Goal: Information Seeking & Learning: Learn about a topic

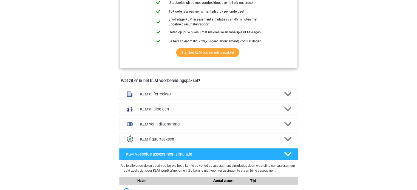
scroll to position [164, 0]
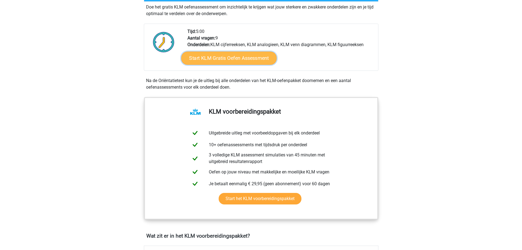
click at [236, 60] on link "Start KLM Gratis Oefen Assessment" at bounding box center [228, 57] width 95 height 13
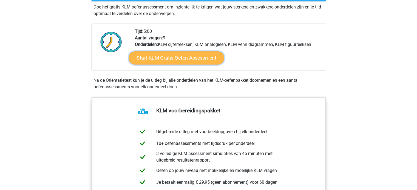
click at [167, 55] on link "Start KLM Gratis Oefen Assessment" at bounding box center [175, 57] width 95 height 13
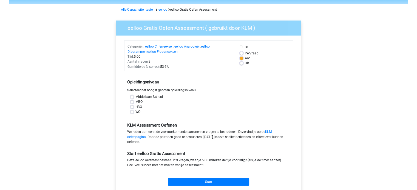
scroll to position [27, 0]
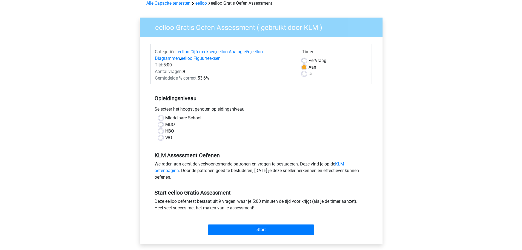
click at [165, 131] on label "HBO" at bounding box center [169, 131] width 9 height 7
click at [160, 131] on input "HBO" at bounding box center [161, 130] width 4 height 5
radio input "true"
click at [167, 139] on label "WO" at bounding box center [168, 137] width 7 height 7
click at [163, 139] on input "WO" at bounding box center [161, 136] width 4 height 5
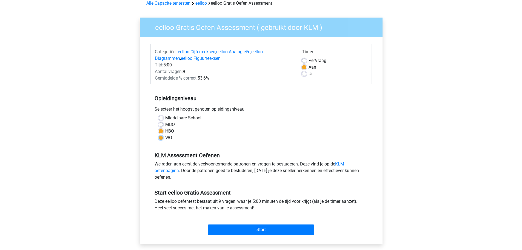
radio input "true"
click at [254, 228] on input "Start" at bounding box center [261, 229] width 107 height 10
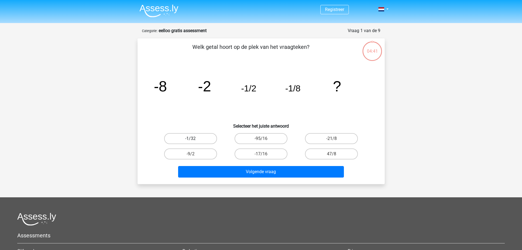
click at [196, 136] on label "-1/32" at bounding box center [190, 138] width 53 height 11
click at [194, 138] on input "-1/32" at bounding box center [192, 140] width 4 height 4
radio input "true"
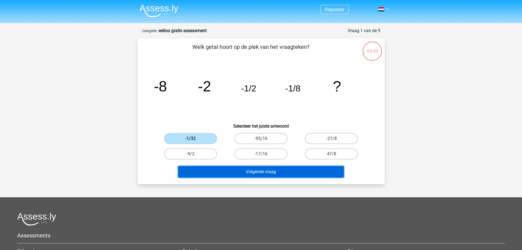
click at [268, 172] on button "Volgende vraag" at bounding box center [261, 172] width 166 height 12
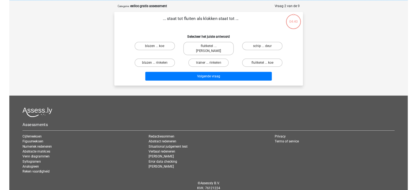
scroll to position [27, 0]
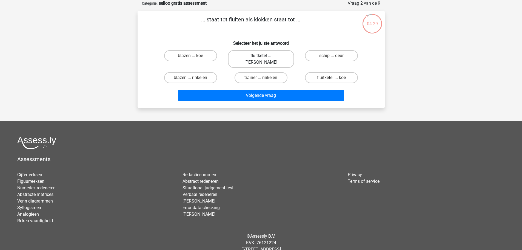
click at [252, 57] on label "fluitketel ... luiden" at bounding box center [261, 59] width 66 height 18
click at [261, 57] on input "fluitketel ... luiden" at bounding box center [263, 58] width 4 height 4
radio input "true"
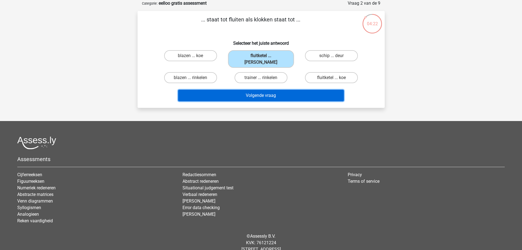
click at [294, 90] on button "Volgende vraag" at bounding box center [261, 96] width 166 height 12
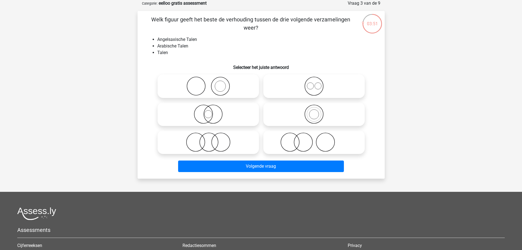
click at [310, 89] on icon at bounding box center [313, 85] width 97 height 19
click at [314, 83] on input "radio" at bounding box center [316, 82] width 4 height 4
radio input "true"
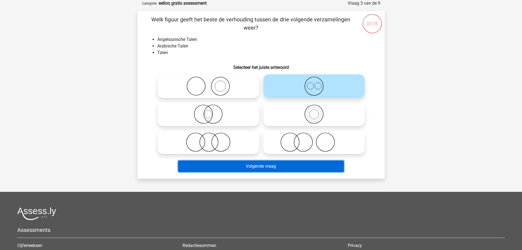
click at [272, 165] on button "Volgende vraag" at bounding box center [261, 166] width 166 height 12
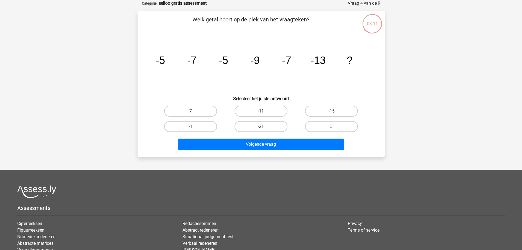
click at [269, 111] on label "-11" at bounding box center [260, 110] width 53 height 11
click at [264, 111] on input "-11" at bounding box center [263, 113] width 4 height 4
radio input "true"
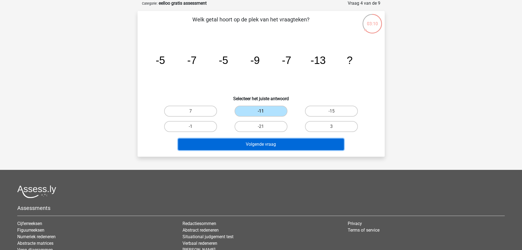
click at [283, 142] on button "Volgende vraag" at bounding box center [261, 144] width 166 height 12
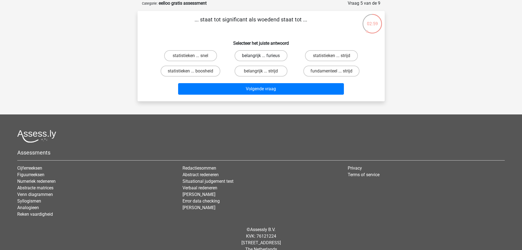
click at [277, 55] on label "belangrijk ... furieus" at bounding box center [260, 55] width 53 height 11
click at [264, 56] on input "belangrijk ... furieus" at bounding box center [263, 58] width 4 height 4
radio input "true"
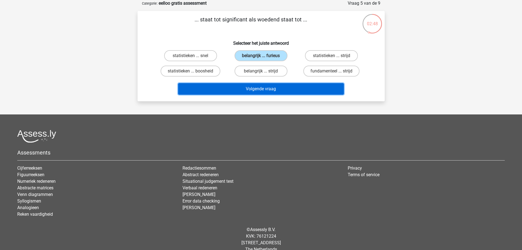
click at [277, 88] on button "Volgende vraag" at bounding box center [261, 89] width 166 height 12
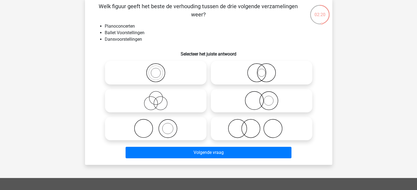
click at [251, 130] on icon at bounding box center [261, 128] width 97 height 19
click at [261, 126] on input "radio" at bounding box center [263, 124] width 4 height 4
radio input "true"
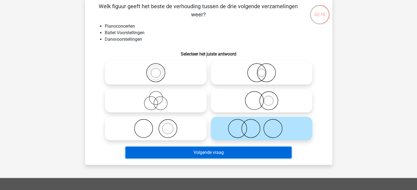
click at [232, 153] on button "Volgende vraag" at bounding box center [208, 153] width 166 height 12
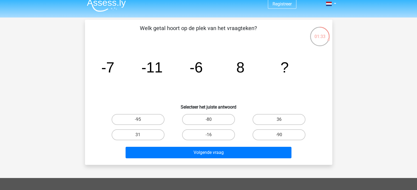
scroll to position [0, 0]
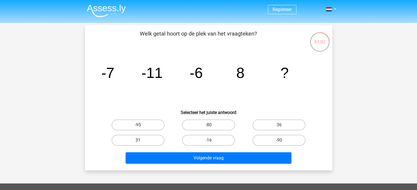
click at [154, 140] on label "31" at bounding box center [137, 140] width 53 height 11
click at [141, 141] on input "31" at bounding box center [140, 143] width 4 height 4
radio input "true"
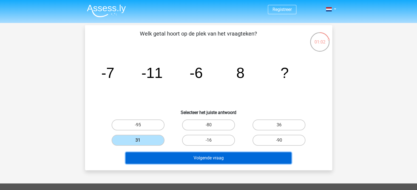
click at [200, 156] on button "Volgende vraag" at bounding box center [208, 159] width 166 height 12
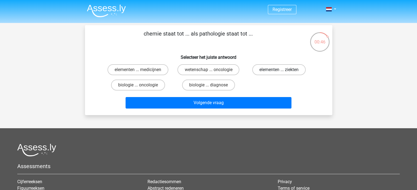
click at [262, 68] on label "elementen ... ziekten" at bounding box center [278, 69] width 53 height 11
click at [279, 70] on input "elementen ... ziekten" at bounding box center [281, 72] width 4 height 4
radio input "true"
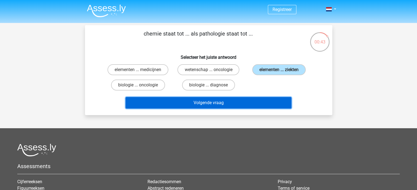
click at [226, 104] on button "Volgende vraag" at bounding box center [208, 103] width 166 height 12
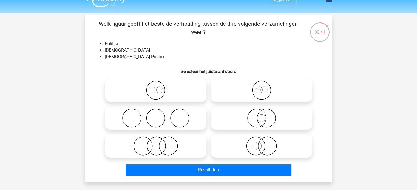
scroll to position [27, 0]
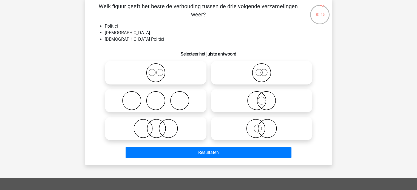
click at [265, 104] on circle at bounding box center [256, 101] width 18 height 18
click at [265, 98] on input "radio" at bounding box center [263, 97] width 4 height 4
radio input "true"
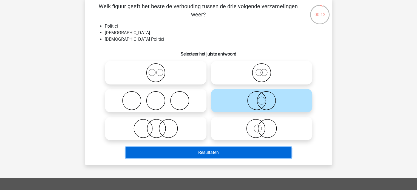
click at [234, 151] on button "Resultaten" at bounding box center [208, 153] width 166 height 12
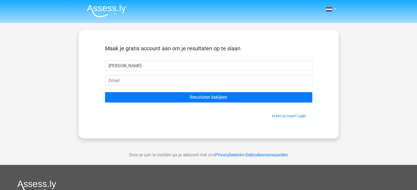
type input "Marc"
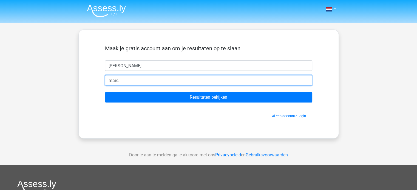
type input "marcgroenevelt118@gmail.com"
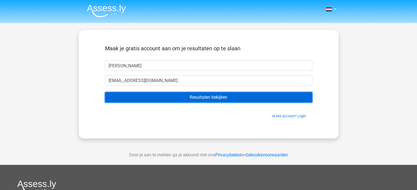
click at [171, 97] on input "Resultaten bekijken" at bounding box center [208, 97] width 207 height 10
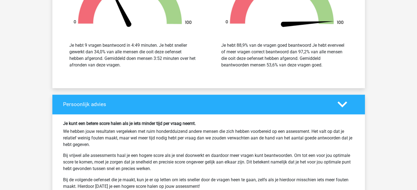
scroll to position [877, 0]
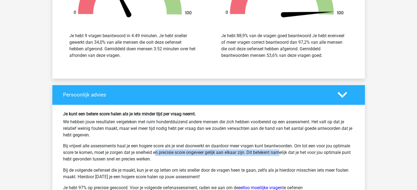
drag, startPoint x: 135, startPoint y: 149, endPoint x: 268, endPoint y: 151, distance: 132.6
click at [267, 152] on p "Bij vrijwel alle assessments haal je een hogere score als je snel doorwerkt en …" at bounding box center [208, 153] width 291 height 20
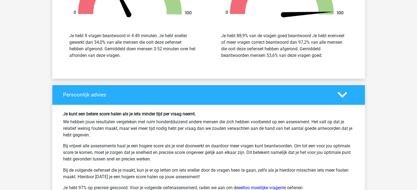
click at [271, 151] on p "Bij vrijwel alle assessments haal je een hogere score als je snel doorwerkt en …" at bounding box center [208, 153] width 291 height 20
drag, startPoint x: 279, startPoint y: 153, endPoint x: 310, endPoint y: 153, distance: 30.1
click at [310, 153] on p "Bij vrijwel alle assessments haal je een hogere score als je snel doorwerkt en …" at bounding box center [208, 153] width 291 height 20
click at [317, 153] on p "Bij vrijwel alle assessments haal je een hogere score als je snel doorwerkt en …" at bounding box center [208, 153] width 291 height 20
click at [315, 151] on p "Bij vrijwel alle assessments haal je een hogere score als je snel doorwerkt en …" at bounding box center [208, 153] width 291 height 20
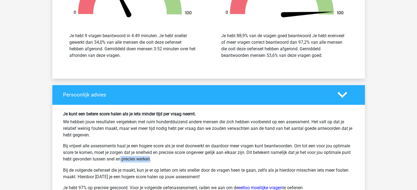
drag, startPoint x: 127, startPoint y: 159, endPoint x: 141, endPoint y: 159, distance: 13.7
click at [133, 159] on p "Bij vrijwel alle assessments haal je een hogere score als je snel doorwerkt en …" at bounding box center [208, 153] width 291 height 20
click at [141, 159] on p "Bij vrijwel alle assessments haal je een hogere score als je snel doorwerkt en …" at bounding box center [208, 153] width 291 height 20
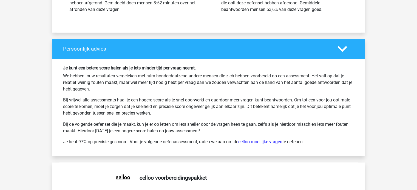
scroll to position [931, 0]
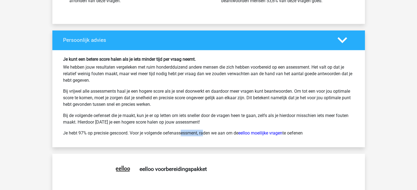
drag, startPoint x: 161, startPoint y: 132, endPoint x: 201, endPoint y: 132, distance: 39.2
click at [193, 132] on p "Je hebt 97% op precisie gescoord. Voor je volgende oefenassessment, raden we aa…" at bounding box center [208, 133] width 291 height 7
click at [201, 132] on p "Je hebt 97% op precisie gescoord. Voor je volgende oefenassessment, raden we aa…" at bounding box center [208, 133] width 291 height 7
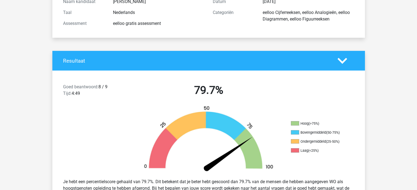
scroll to position [27, 0]
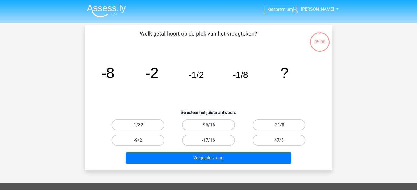
scroll to position [27, 0]
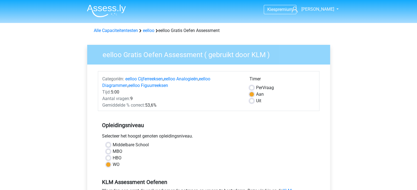
click at [115, 159] on label "HBO" at bounding box center [117, 158] width 9 height 7
click at [110, 159] on input "HBO" at bounding box center [108, 157] width 4 height 5
radio input "true"
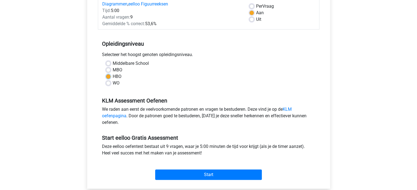
scroll to position [82, 0]
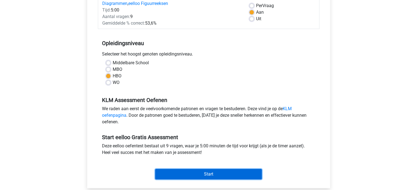
click at [215, 174] on input "Start" at bounding box center [208, 174] width 107 height 10
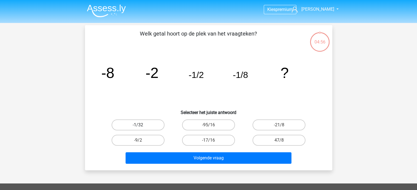
click at [151, 125] on label "-1/32" at bounding box center [137, 125] width 53 height 11
click at [141, 125] on input "-1/32" at bounding box center [140, 127] width 4 height 4
radio input "true"
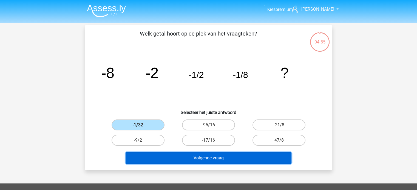
click at [198, 156] on button "Volgende vraag" at bounding box center [208, 159] width 166 height 12
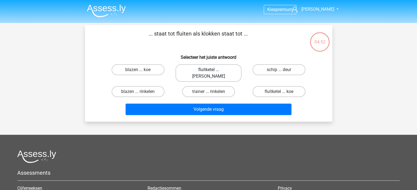
click at [208, 70] on label "fluitketel ... [PERSON_NAME]" at bounding box center [208, 73] width 66 height 18
click at [208, 70] on input "fluitketel ... [PERSON_NAME]" at bounding box center [210, 72] width 4 height 4
radio input "true"
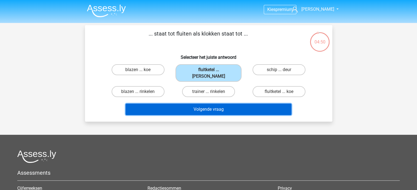
click at [224, 104] on button "Volgende vraag" at bounding box center [208, 110] width 166 height 12
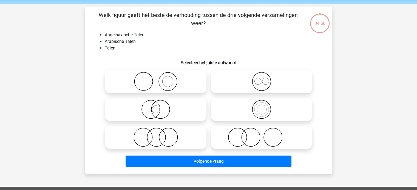
scroll to position [25, 0]
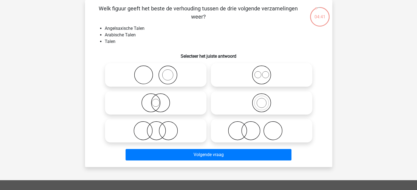
click at [269, 76] on icon at bounding box center [261, 74] width 97 height 19
click at [265, 72] on input "radio" at bounding box center [263, 71] width 4 height 4
radio input "true"
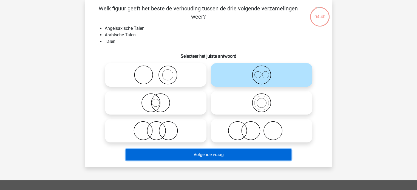
click at [228, 155] on button "Volgende vraag" at bounding box center [208, 155] width 166 height 12
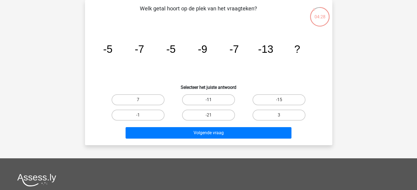
drag, startPoint x: 218, startPoint y: 99, endPoint x: 218, endPoint y: 108, distance: 9.6
click at [218, 99] on label "-11" at bounding box center [208, 100] width 53 height 11
click at [212, 100] on input "-11" at bounding box center [210, 102] width 4 height 4
radio input "true"
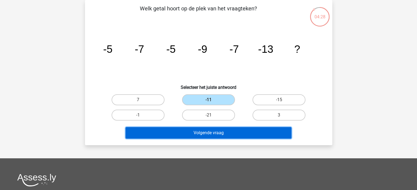
click at [219, 132] on button "Volgende vraag" at bounding box center [208, 133] width 166 height 12
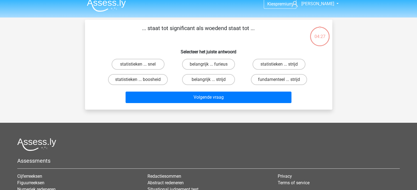
scroll to position [0, 0]
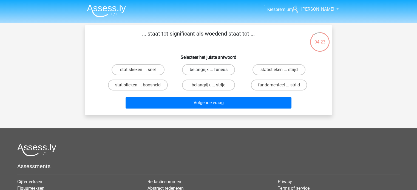
click at [206, 71] on label "belangrijk ... furieus" at bounding box center [208, 69] width 53 height 11
click at [208, 71] on input "belangrijk ... furieus" at bounding box center [210, 72] width 4 height 4
radio input "true"
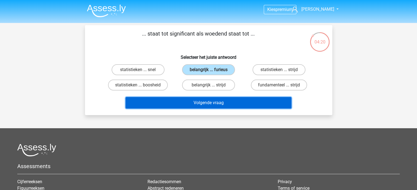
click at [229, 103] on button "Volgende vraag" at bounding box center [208, 103] width 166 height 12
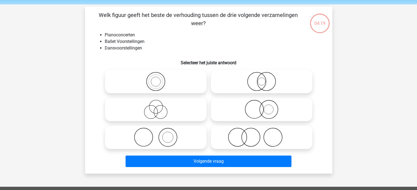
scroll to position [25, 0]
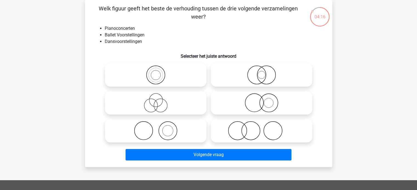
click at [239, 128] on icon at bounding box center [261, 130] width 97 height 19
click at [261, 128] on input "radio" at bounding box center [263, 127] width 4 height 4
radio input "true"
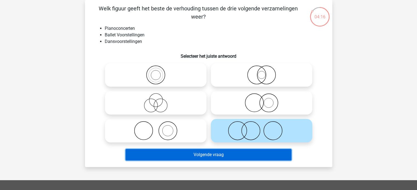
click at [227, 153] on button "Volgende vraag" at bounding box center [208, 155] width 166 height 12
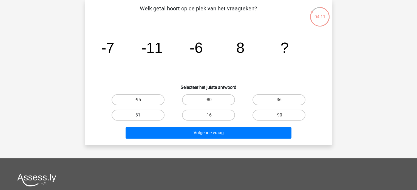
click at [152, 115] on label "31" at bounding box center [137, 115] width 53 height 11
click at [141, 115] on input "31" at bounding box center [140, 117] width 4 height 4
radio input "true"
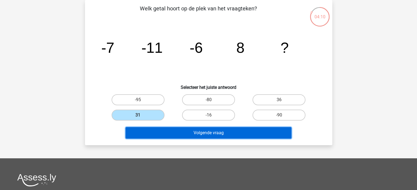
click at [198, 130] on button "Volgende vraag" at bounding box center [208, 133] width 166 height 12
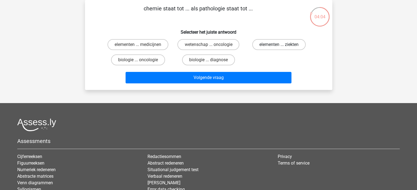
click at [272, 47] on label "elementen ... ziekten" at bounding box center [278, 44] width 53 height 11
click at [279, 47] on input "elementen ... ziekten" at bounding box center [281, 47] width 4 height 4
radio input "true"
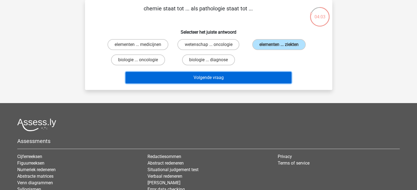
click at [239, 76] on button "Volgende vraag" at bounding box center [208, 78] width 166 height 12
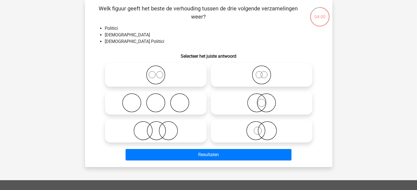
click at [256, 101] on icon at bounding box center [261, 102] width 97 height 19
click at [261, 100] on input "radio" at bounding box center [263, 99] width 4 height 4
radio input "true"
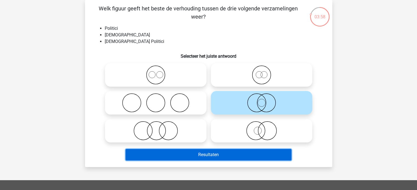
click at [227, 155] on button "Resultaten" at bounding box center [208, 155] width 166 height 12
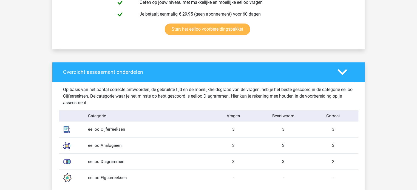
scroll to position [411, 0]
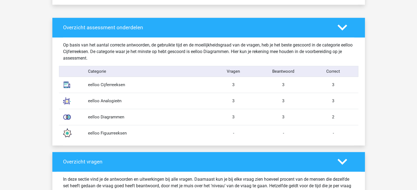
click at [339, 28] on icon at bounding box center [342, 28] width 10 height 10
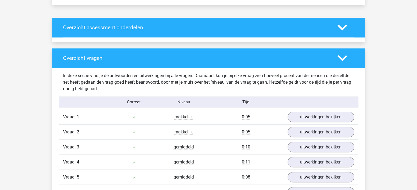
click at [339, 28] on icon at bounding box center [342, 28] width 10 height 10
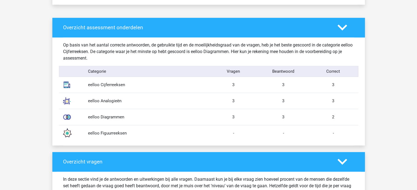
click at [110, 101] on div "eelloo Analogieën" at bounding box center [146, 101] width 125 height 6
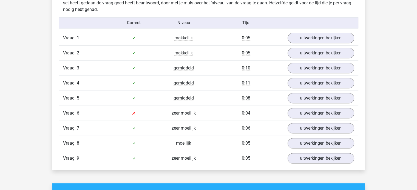
scroll to position [603, 0]
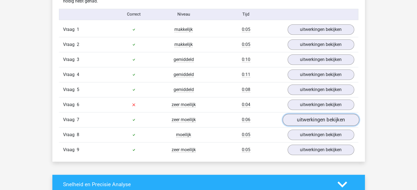
click at [293, 120] on link "uitwerkingen bekijken" at bounding box center [320, 120] width 76 height 12
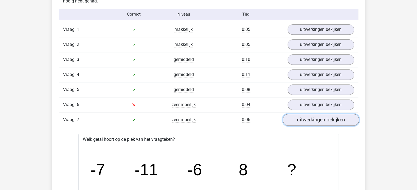
click at [293, 120] on link "uitwerkingen bekijken" at bounding box center [320, 120] width 76 height 12
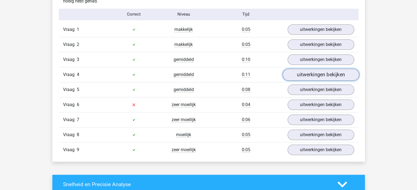
click at [299, 73] on link "uitwerkingen bekijken" at bounding box center [320, 75] width 76 height 12
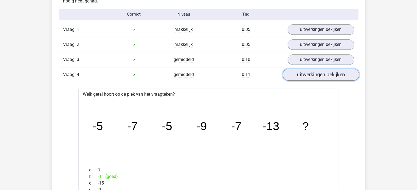
click at [299, 73] on link "uitwerkingen bekijken" at bounding box center [320, 75] width 76 height 12
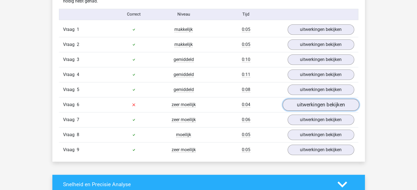
click at [305, 102] on link "uitwerkingen bekijken" at bounding box center [320, 105] width 76 height 12
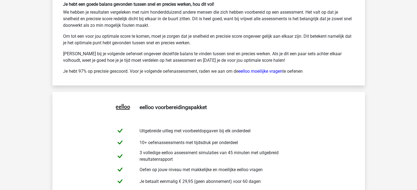
scroll to position [1205, 0]
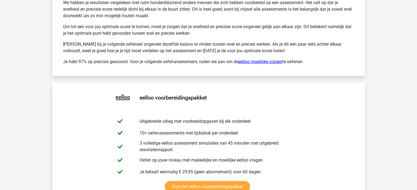
click at [253, 60] on link "eelloo moeilijke vragen" at bounding box center [260, 61] width 44 height 5
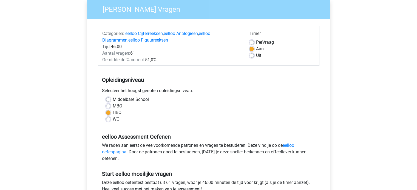
scroll to position [55, 0]
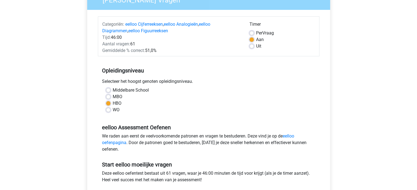
click at [111, 109] on div "WO" at bounding box center [208, 110] width 205 height 7
click at [113, 110] on label "WO" at bounding box center [116, 110] width 7 height 7
click at [109, 110] on input "WO" at bounding box center [108, 109] width 4 height 5
radio input "true"
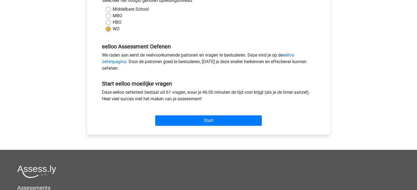
scroll to position [137, 0]
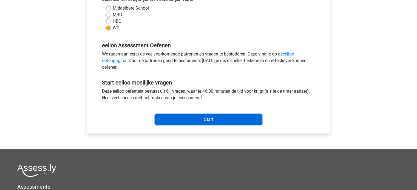
click at [201, 120] on input "Start" at bounding box center [208, 120] width 107 height 10
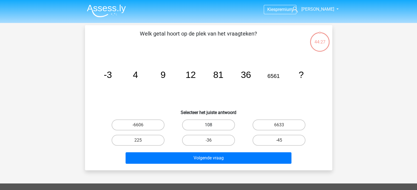
click at [202, 125] on label "108" at bounding box center [208, 125] width 53 height 11
click at [208, 125] on input "108" at bounding box center [210, 127] width 4 height 4
radio input "true"
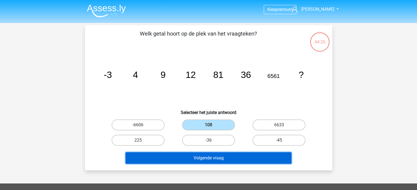
click at [211, 156] on button "Volgende vraag" at bounding box center [208, 159] width 166 height 12
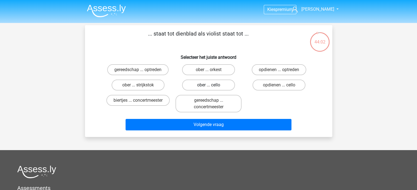
click at [208, 84] on label "ober ... cello" at bounding box center [208, 85] width 53 height 11
click at [208, 85] on input "ober ... cello" at bounding box center [210, 87] width 4 height 4
radio input "true"
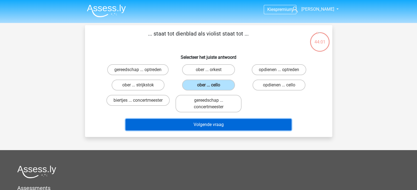
click at [222, 122] on button "Volgende vraag" at bounding box center [208, 125] width 166 height 12
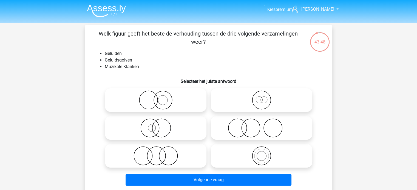
click at [246, 148] on icon at bounding box center [261, 156] width 97 height 19
click at [261, 150] on input "radio" at bounding box center [263, 152] width 4 height 4
radio input "true"
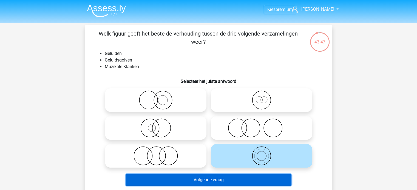
click at [237, 180] on button "Volgende vraag" at bounding box center [208, 181] width 166 height 12
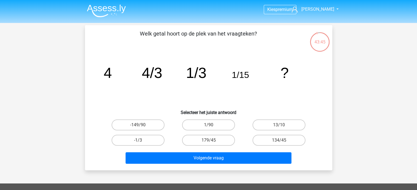
drag, startPoint x: 169, startPoint y: 34, endPoint x: 227, endPoint y: 34, distance: 57.8
click at [225, 34] on p "Welk getal hoort op de plek van het vraagteken?" at bounding box center [198, 38] width 209 height 16
click at [227, 34] on p "Welk getal hoort op de plek van het vraagteken?" at bounding box center [198, 38] width 209 height 16
drag, startPoint x: 165, startPoint y: 33, endPoint x: 202, endPoint y: 33, distance: 36.2
click at [201, 33] on p "Welk getal hoort op de plek van het vraagteken?" at bounding box center [198, 38] width 209 height 16
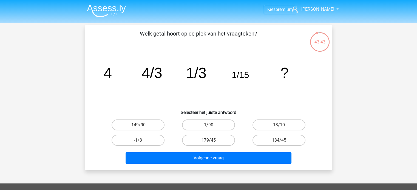
click at [202, 33] on p "Welk getal hoort op de plek van het vraagteken?" at bounding box center [198, 38] width 209 height 16
drag, startPoint x: 149, startPoint y: 35, endPoint x: 195, endPoint y: 35, distance: 45.5
click at [194, 35] on p "Welk getal hoort op de plek van het vraagteken?" at bounding box center [198, 38] width 209 height 16
click at [195, 35] on p "Welk getal hoort op de plek van het vraagteken?" at bounding box center [198, 38] width 209 height 16
drag, startPoint x: 159, startPoint y: 35, endPoint x: 151, endPoint y: 35, distance: 7.9
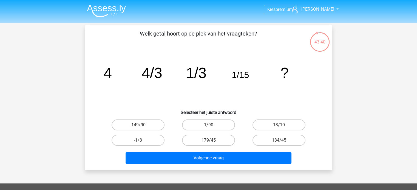
click at [154, 36] on p "Welk getal hoort op de plek van het vraagteken?" at bounding box center [198, 38] width 209 height 16
drag, startPoint x: 178, startPoint y: 35, endPoint x: 233, endPoint y: 35, distance: 55.9
click at [219, 35] on p "Welk getal hoort op de plek van het vraagteken?" at bounding box center [198, 38] width 209 height 16
click at [233, 35] on p "Welk getal hoort op de plek van het vraagteken?" at bounding box center [198, 38] width 209 height 16
click at [201, 127] on label "1/90" at bounding box center [208, 125] width 53 height 11
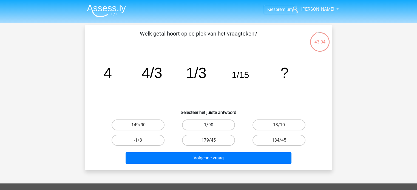
click at [208, 127] on input "1/90" at bounding box center [210, 127] width 4 height 4
radio input "true"
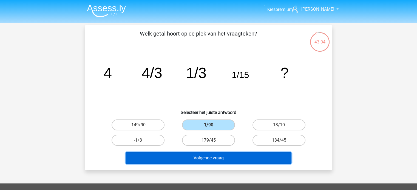
click at [221, 158] on button "Volgende vraag" at bounding box center [208, 159] width 166 height 12
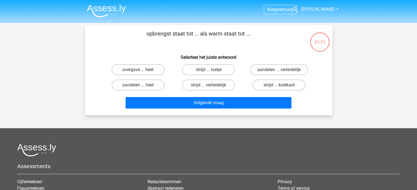
scroll to position [25, 0]
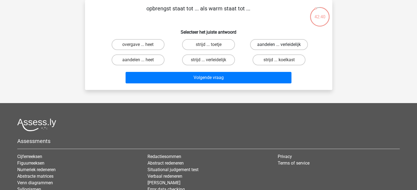
click at [262, 46] on label "aandelen ... verleidelijk" at bounding box center [279, 44] width 58 height 11
click at [279, 46] on input "aandelen ... verleidelijk" at bounding box center [281, 47] width 4 height 4
radio input "true"
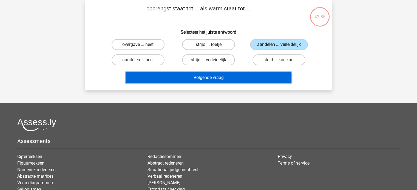
click at [238, 78] on button "Volgende vraag" at bounding box center [208, 78] width 166 height 12
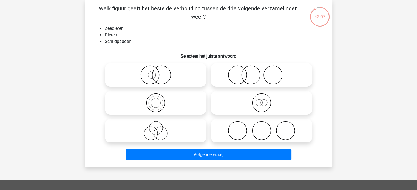
click at [182, 106] on icon at bounding box center [155, 102] width 97 height 19
click at [159, 100] on input "radio" at bounding box center [158, 99] width 4 height 4
radio input "true"
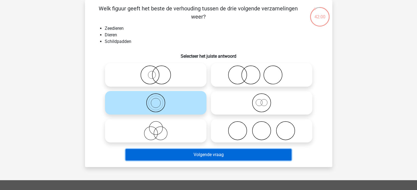
click at [214, 157] on button "Volgende vraag" at bounding box center [208, 155] width 166 height 12
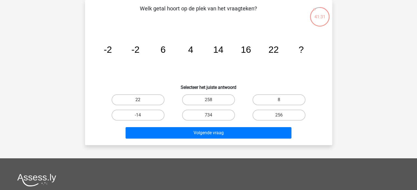
click at [144, 99] on label "22" at bounding box center [137, 100] width 53 height 11
click at [141, 100] on input "22" at bounding box center [140, 102] width 4 height 4
radio input "true"
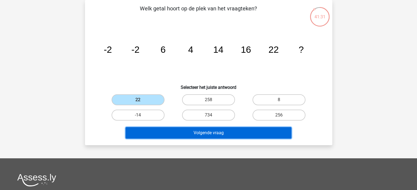
click at [206, 133] on button "Volgende vraag" at bounding box center [208, 133] width 166 height 12
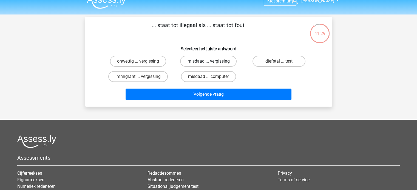
scroll to position [0, 0]
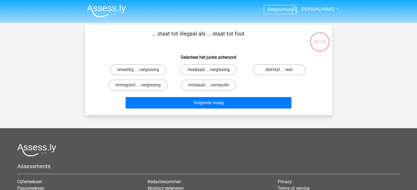
click at [228, 70] on label "misdaad ... vergissing" at bounding box center [208, 69] width 56 height 11
click at [212, 70] on input "misdaad ... vergissing" at bounding box center [210, 72] width 4 height 4
radio input "true"
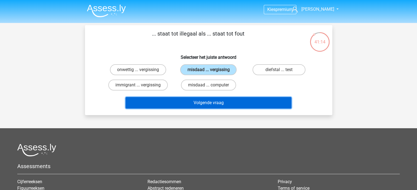
click at [234, 102] on button "Volgende vraag" at bounding box center [208, 103] width 166 height 12
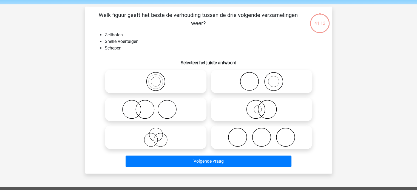
scroll to position [25, 0]
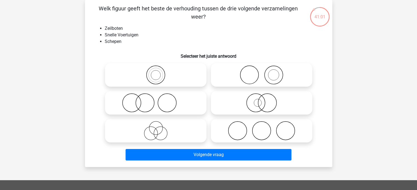
click at [243, 128] on icon at bounding box center [261, 130] width 97 height 19
click at [261, 128] on input "radio" at bounding box center [263, 127] width 4 height 4
radio input "true"
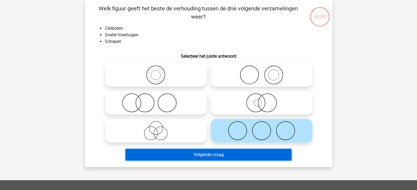
click at [234, 156] on button "Volgende vraag" at bounding box center [208, 155] width 166 height 12
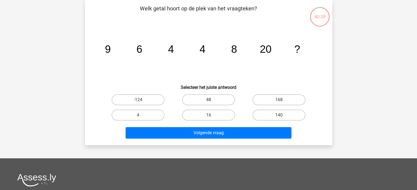
click at [210, 101] on input "48" at bounding box center [210, 102] width 4 height 4
radio input "true"
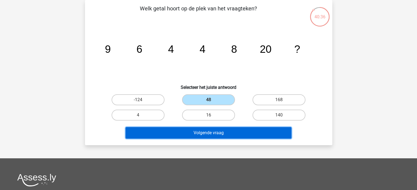
click at [212, 133] on button "Volgende vraag" at bounding box center [208, 133] width 166 height 12
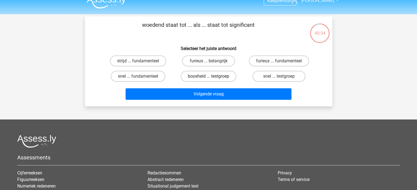
scroll to position [0, 0]
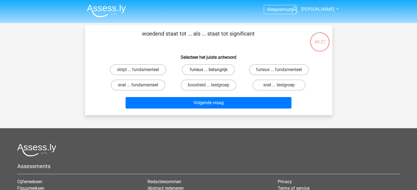
click at [218, 70] on label "furieus ... belangrijk" at bounding box center [208, 69] width 53 height 11
click at [212, 70] on input "furieus ... belangrijk" at bounding box center [210, 72] width 4 height 4
radio input "true"
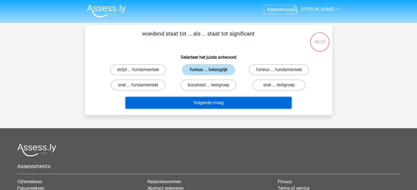
click at [221, 102] on button "Volgende vraag" at bounding box center [208, 103] width 166 height 12
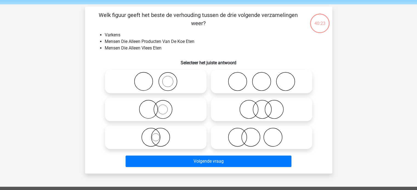
scroll to position [25, 0]
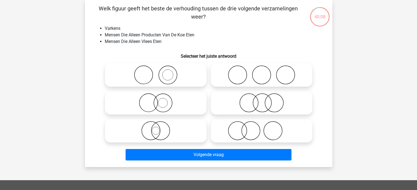
click at [180, 72] on icon at bounding box center [155, 74] width 97 height 19
click at [159, 72] on input "radio" at bounding box center [158, 71] width 4 height 4
radio input "true"
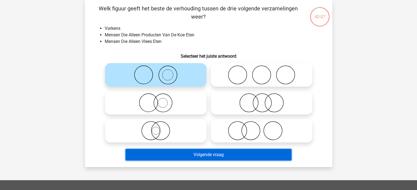
click at [207, 154] on button "Volgende vraag" at bounding box center [208, 155] width 166 height 12
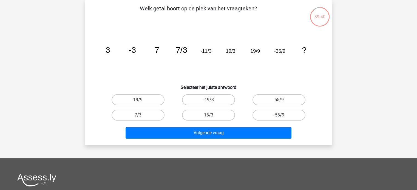
click at [262, 113] on label "-53/9" at bounding box center [278, 115] width 53 height 11
click at [279, 115] on input "-53/9" at bounding box center [281, 117] width 4 height 4
radio input "true"
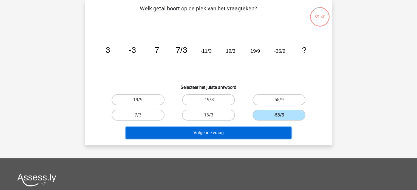
click at [248, 138] on button "Volgende vraag" at bounding box center [208, 133] width 166 height 12
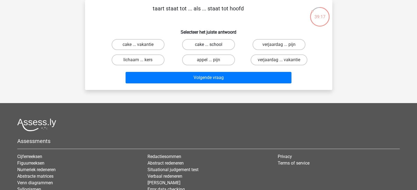
click at [214, 44] on label "cake ... school" at bounding box center [208, 44] width 53 height 11
click at [212, 45] on input "cake ... school" at bounding box center [210, 47] width 4 height 4
radio input "true"
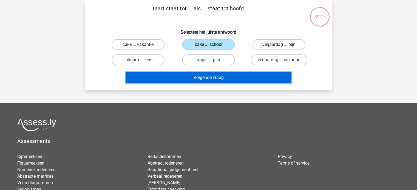
click at [215, 76] on button "Volgende vraag" at bounding box center [208, 78] width 166 height 12
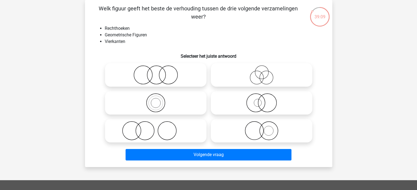
click at [160, 99] on icon at bounding box center [155, 102] width 97 height 19
click at [159, 99] on input "radio" at bounding box center [158, 99] width 4 height 4
radio input "true"
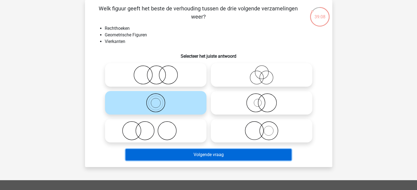
click at [219, 155] on button "Volgende vraag" at bounding box center [208, 155] width 166 height 12
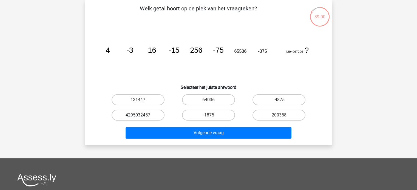
click at [154, 113] on label "4295032457" at bounding box center [137, 115] width 53 height 11
click at [141, 115] on input "4295032457" at bounding box center [140, 117] width 4 height 4
radio input "true"
click at [258, 99] on label "-4875" at bounding box center [278, 100] width 53 height 11
click at [279, 100] on input "-4875" at bounding box center [281, 102] width 4 height 4
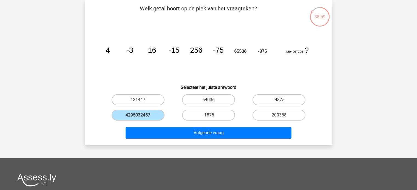
radio input "true"
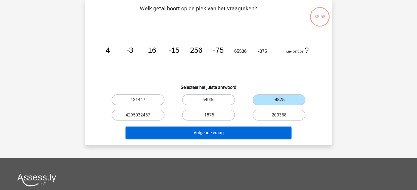
click at [231, 133] on button "Volgende vraag" at bounding box center [208, 133] width 166 height 12
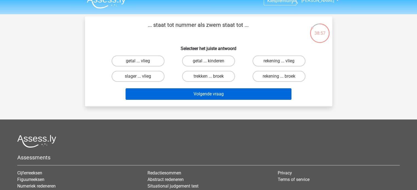
scroll to position [0, 0]
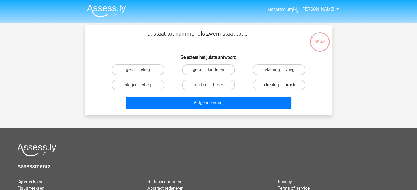
click at [260, 83] on label "rekening ... broek" at bounding box center [278, 85] width 53 height 11
click at [279, 85] on input "rekening ... broek" at bounding box center [281, 87] width 4 height 4
radio input "true"
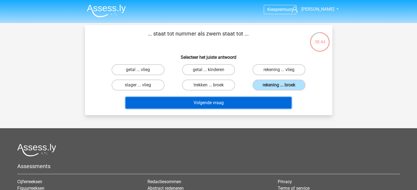
click at [241, 101] on button "Volgende vraag" at bounding box center [208, 103] width 166 height 12
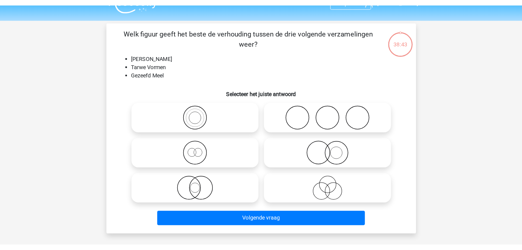
scroll to position [25, 0]
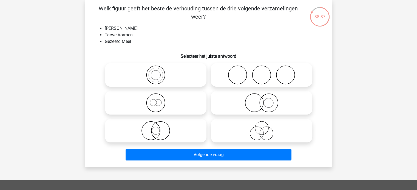
click at [245, 74] on icon at bounding box center [261, 74] width 97 height 19
click at [261, 72] on input "radio" at bounding box center [263, 71] width 4 height 4
radio input "true"
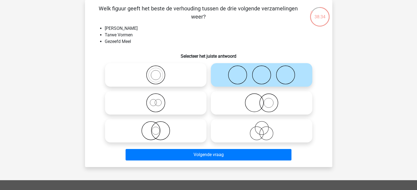
click at [249, 129] on icon at bounding box center [261, 130] width 97 height 19
click at [261, 128] on input "radio" at bounding box center [263, 127] width 4 height 4
radio input "true"
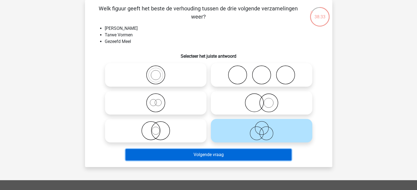
click at [237, 155] on button "Volgende vraag" at bounding box center [208, 155] width 166 height 12
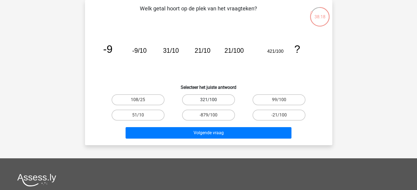
click at [216, 102] on label "321/100" at bounding box center [208, 100] width 53 height 11
click at [212, 102] on input "321/100" at bounding box center [210, 102] width 4 height 4
radio input "true"
click at [222, 117] on label "-879/100" at bounding box center [208, 115] width 53 height 11
click at [212, 117] on input "-879/100" at bounding box center [210, 117] width 4 height 4
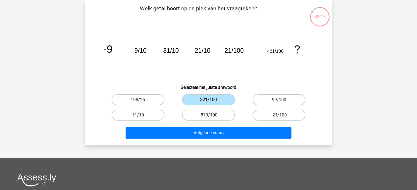
radio input "true"
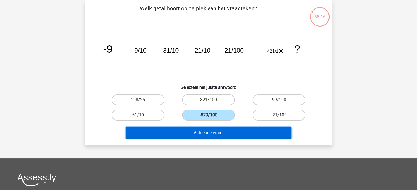
click at [225, 128] on button "Volgende vraag" at bounding box center [208, 133] width 166 height 12
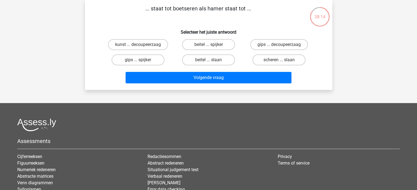
drag, startPoint x: 204, startPoint y: 10, endPoint x: 218, endPoint y: 10, distance: 14.2
click at [218, 10] on p "... staat tot boetseren als hamer staat tot ..." at bounding box center [198, 12] width 209 height 16
drag, startPoint x: 188, startPoint y: 10, endPoint x: 182, endPoint y: 10, distance: 5.8
click at [182, 10] on p "... staat tot boetseren als hamer staat tot ..." at bounding box center [198, 12] width 209 height 16
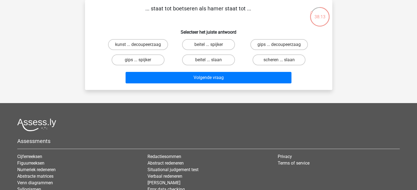
click at [182, 10] on p "... staat tot boetseren als hamer staat tot ..." at bounding box center [198, 12] width 209 height 16
drag, startPoint x: 221, startPoint y: 10, endPoint x: 231, endPoint y: 10, distance: 9.6
click at [228, 10] on p "... staat tot boetseren als hamer staat tot ..." at bounding box center [198, 12] width 209 height 16
click at [231, 10] on p "... staat tot boetseren als hamer staat tot ..." at bounding box center [198, 12] width 209 height 16
click at [222, 59] on label "beitel ... slaan" at bounding box center [208, 60] width 53 height 11
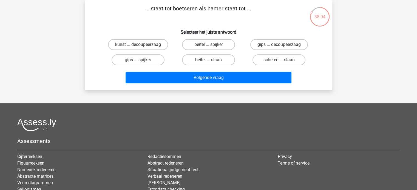
click at [212, 60] on input "beitel ... slaan" at bounding box center [210, 62] width 4 height 4
radio input "true"
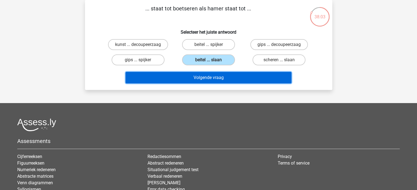
click at [223, 76] on button "Volgende vraag" at bounding box center [208, 78] width 166 height 12
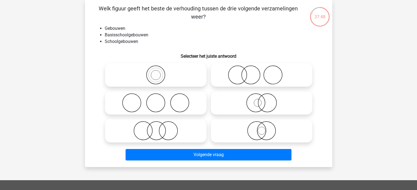
click at [164, 79] on icon at bounding box center [155, 74] width 97 height 19
click at [159, 72] on input "radio" at bounding box center [158, 71] width 4 height 4
radio input "true"
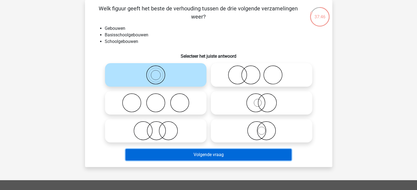
click at [191, 155] on button "Volgende vraag" at bounding box center [208, 155] width 166 height 12
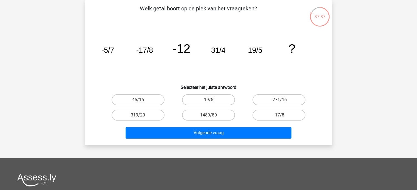
click at [211, 100] on input "19/5" at bounding box center [210, 102] width 4 height 4
radio input "true"
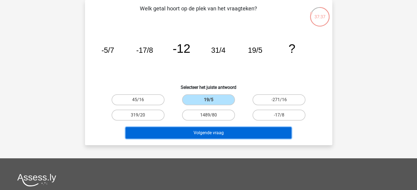
click at [213, 131] on button "Volgende vraag" at bounding box center [208, 133] width 166 height 12
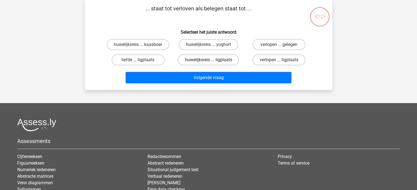
click at [188, 60] on label "huwelijksreis ... ligplaats" at bounding box center [208, 60] width 61 height 11
click at [208, 60] on input "huwelijksreis ... ligplaats" at bounding box center [210, 62] width 4 height 4
radio input "true"
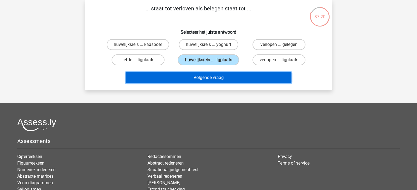
click at [196, 76] on button "Volgende vraag" at bounding box center [208, 78] width 166 height 12
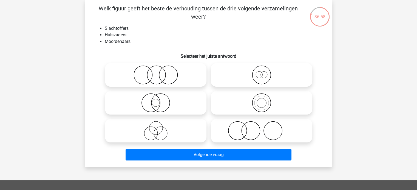
click at [256, 129] on icon at bounding box center [261, 130] width 97 height 19
click at [261, 128] on input "radio" at bounding box center [263, 127] width 4 height 4
radio input "true"
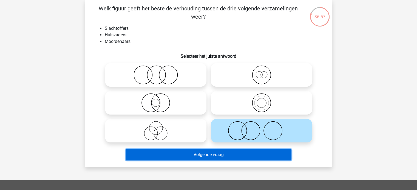
click at [242, 155] on button "Volgende vraag" at bounding box center [208, 155] width 166 height 12
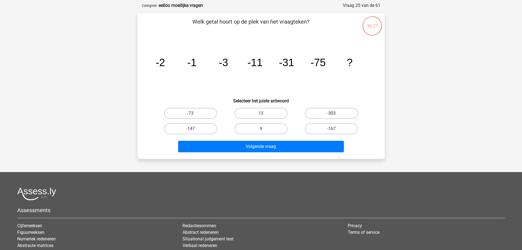
click at [325, 111] on label "-303" at bounding box center [331, 113] width 53 height 11
click at [331, 113] on input "-303" at bounding box center [333, 115] width 4 height 4
radio input "true"
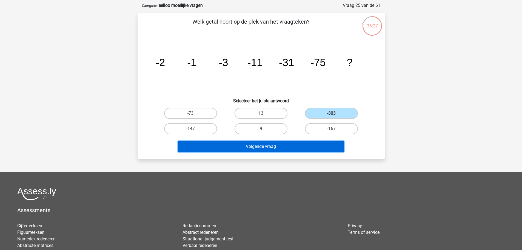
click at [307, 145] on button "Volgende vraag" at bounding box center [261, 147] width 166 height 12
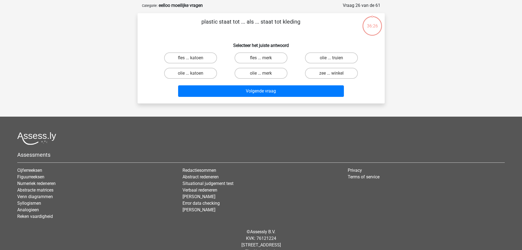
scroll to position [27, 0]
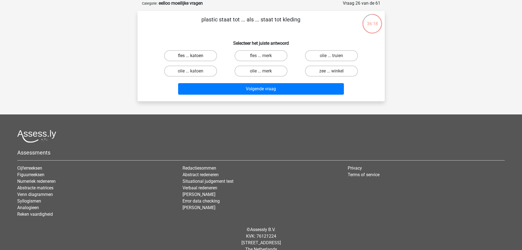
click at [204, 56] on label "fles ... katoen" at bounding box center [190, 55] width 53 height 11
click at [194, 56] on input "fles ... katoen" at bounding box center [192, 58] width 4 height 4
radio input "true"
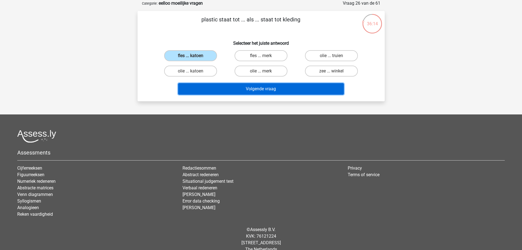
click at [247, 91] on button "Volgende vraag" at bounding box center [261, 89] width 166 height 12
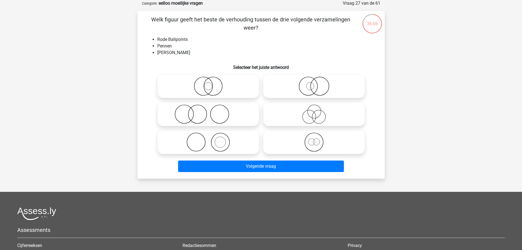
click at [222, 141] on icon at bounding box center [208, 141] width 97 height 19
click at [212, 139] on input "radio" at bounding box center [210, 138] width 4 height 4
radio input "true"
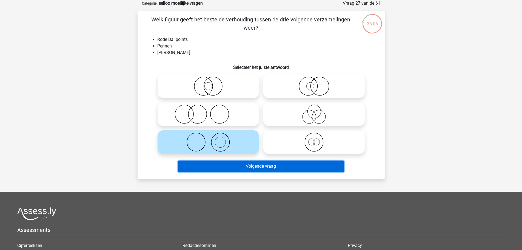
click at [259, 165] on button "Volgende vraag" at bounding box center [261, 166] width 166 height 12
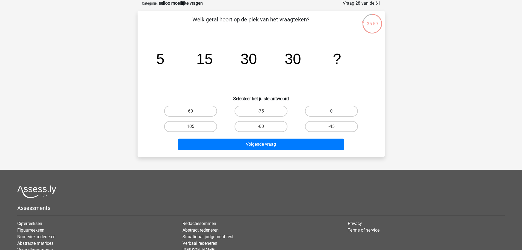
click at [341, 112] on label "0" at bounding box center [331, 110] width 53 height 11
click at [335, 112] on input "0" at bounding box center [333, 113] width 4 height 4
radio input "true"
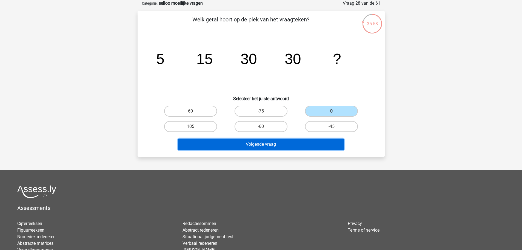
click at [310, 143] on button "Volgende vraag" at bounding box center [261, 144] width 166 height 12
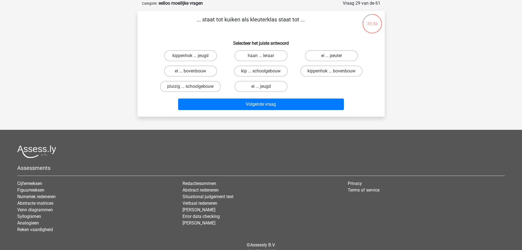
drag, startPoint x: 267, startPoint y: 20, endPoint x: 273, endPoint y: 20, distance: 5.2
click at [270, 20] on p "... staat tot kuiken als kleuterklas staat tot ..." at bounding box center [250, 23] width 209 height 16
click at [273, 20] on p "... staat tot kuiken als kleuterklas staat tot ..." at bounding box center [250, 23] width 209 height 16
click at [204, 57] on label "kippenhok ... jeugd" at bounding box center [190, 55] width 53 height 11
click at [194, 57] on input "kippenhok ... jeugd" at bounding box center [192, 58] width 4 height 4
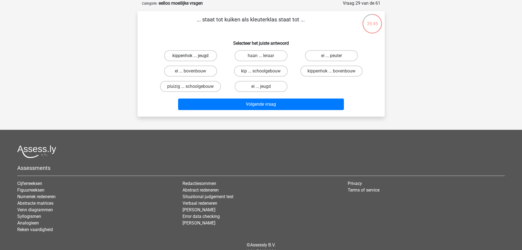
radio input "true"
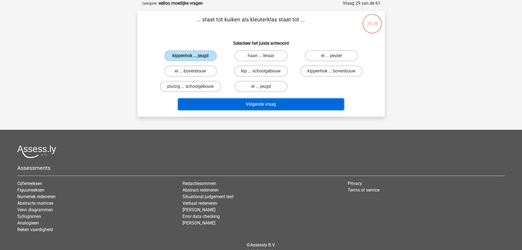
click at [254, 104] on button "Volgende vraag" at bounding box center [261, 104] width 166 height 12
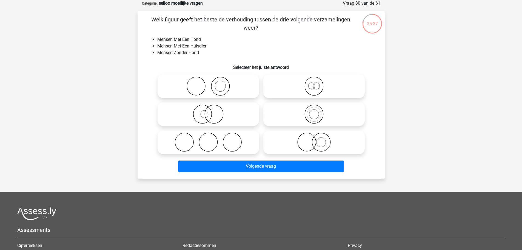
drag, startPoint x: 185, startPoint y: 21, endPoint x: 259, endPoint y: 22, distance: 74.2
click at [257, 22] on p "Welk figuur geeft het beste de verhouding tussen de drie volgende verzamelingen…" at bounding box center [250, 23] width 209 height 16
click at [265, 23] on p "Welk figuur geeft het beste de verhouding tussen de drie volgende verzamelingen…" at bounding box center [250, 23] width 209 height 16
drag, startPoint x: 271, startPoint y: 23, endPoint x: 314, endPoint y: 21, distance: 43.1
click at [309, 21] on p "Welk figuur geeft het beste de verhouding tussen de drie volgende verzamelingen…" at bounding box center [250, 23] width 209 height 16
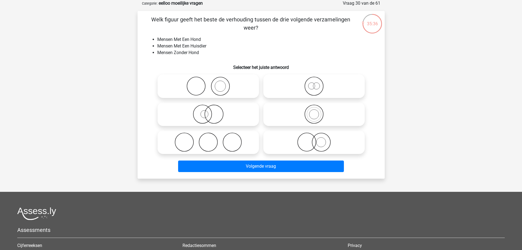
click at [316, 21] on p "Welk figuur geeft het beste de verhouding tussen de drie volgende verzamelingen…" at bounding box center [250, 23] width 209 height 16
drag, startPoint x: 254, startPoint y: 24, endPoint x: 211, endPoint y: 21, distance: 42.6
click at [229, 22] on p "Welk figuur geeft het beste de verhouding tussen de drie volgende verzamelingen…" at bounding box center [250, 23] width 209 height 16
click at [207, 21] on p "Welk figuur geeft het beste de verhouding tussen de drie volgende verzamelingen…" at bounding box center [250, 23] width 209 height 16
click at [160, 22] on p "Welk figuur geeft het beste de verhouding tussen de drie volgende verzamelingen…" at bounding box center [250, 23] width 209 height 16
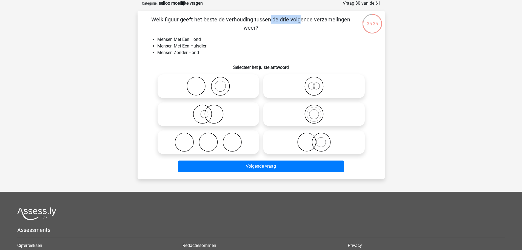
click at [160, 21] on p "Welk figuur geeft het beste de verhouding tussen de drie volgende verzamelingen…" at bounding box center [250, 23] width 209 height 16
drag, startPoint x: 188, startPoint y: 20, endPoint x: 258, endPoint y: 20, distance: 69.9
click at [251, 20] on p "Welk figuur geeft het beste de verhouding tussen de drie volgende verzamelingen…" at bounding box center [250, 23] width 209 height 16
click at [260, 20] on p "Welk figuur geeft het beste de verhouding tussen de drie volgende verzamelingen…" at bounding box center [250, 23] width 209 height 16
click at [307, 16] on p "Welk figuur geeft het beste de verhouding tussen de drie volgende verzamelingen…" at bounding box center [250, 23] width 209 height 16
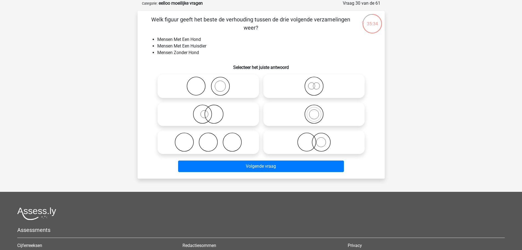
click at [315, 17] on p "Welk figuur geeft het beste de verhouding tussen de drie volgende verzamelingen…" at bounding box center [250, 23] width 209 height 16
click at [234, 88] on icon at bounding box center [208, 85] width 97 height 19
click at [212, 83] on input "radio" at bounding box center [210, 82] width 4 height 4
radio input "true"
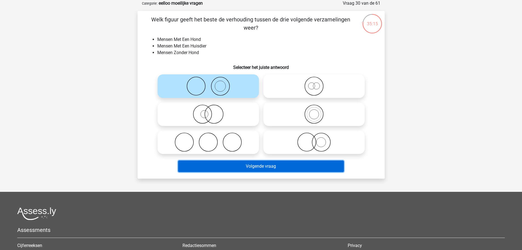
click at [265, 166] on button "Volgende vraag" at bounding box center [261, 166] width 166 height 12
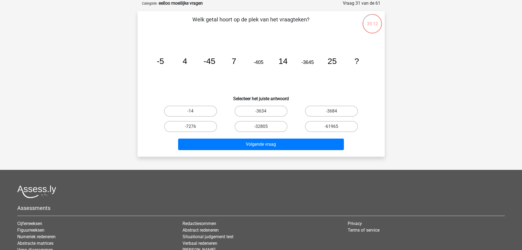
click at [318, 110] on label "-3684" at bounding box center [331, 110] width 53 height 11
click at [331, 111] on input "-3684" at bounding box center [333, 113] width 4 height 4
radio input "true"
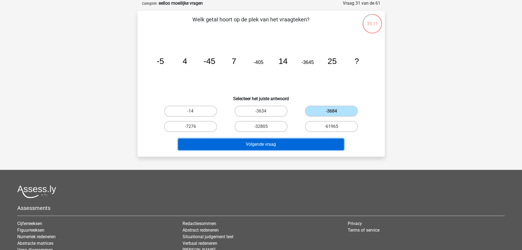
click at [305, 142] on button "Volgende vraag" at bounding box center [261, 144] width 166 height 12
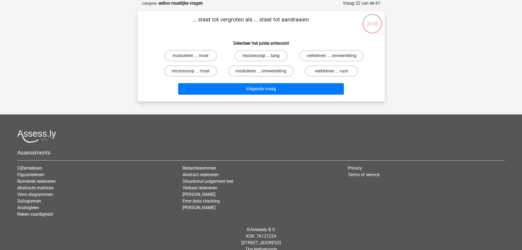
click at [274, 56] on label "microscoop ... tang" at bounding box center [260, 55] width 53 height 11
click at [264, 56] on input "microscoop ... tang" at bounding box center [263, 58] width 4 height 4
radio input "true"
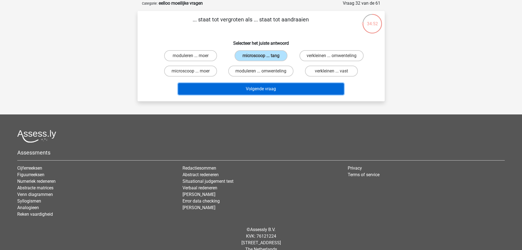
click at [271, 90] on button "Volgende vraag" at bounding box center [261, 89] width 166 height 12
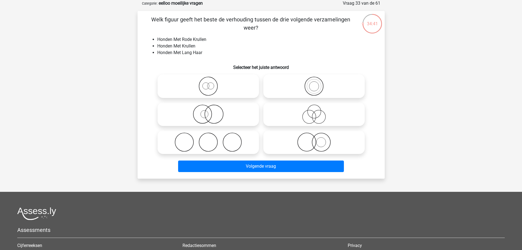
click at [313, 142] on icon at bounding box center [313, 141] width 97 height 19
click at [314, 139] on input "radio" at bounding box center [316, 138] width 4 height 4
radio input "true"
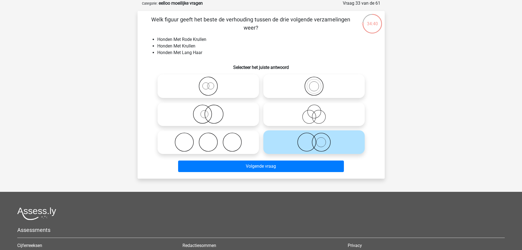
click at [237, 80] on icon at bounding box center [208, 85] width 97 height 19
click at [212, 80] on input "radio" at bounding box center [210, 82] width 4 height 4
radio input "true"
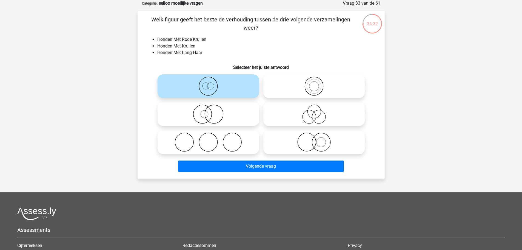
click at [313, 114] on circle at bounding box center [318, 116] width 13 height 13
click at [314, 111] on input "radio" at bounding box center [316, 110] width 4 height 4
radio input "true"
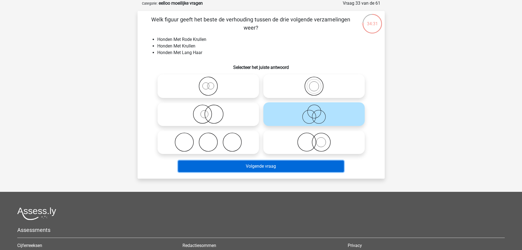
click at [293, 165] on button "Volgende vraag" at bounding box center [261, 166] width 166 height 12
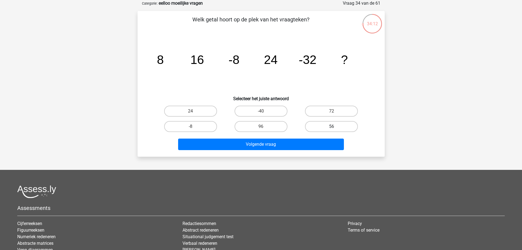
click at [325, 125] on label "56" at bounding box center [331, 126] width 53 height 11
click at [331, 126] on input "56" at bounding box center [333, 128] width 4 height 4
radio input "true"
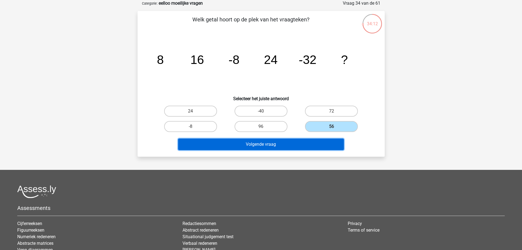
click at [310, 143] on button "Volgende vraag" at bounding box center [261, 144] width 166 height 12
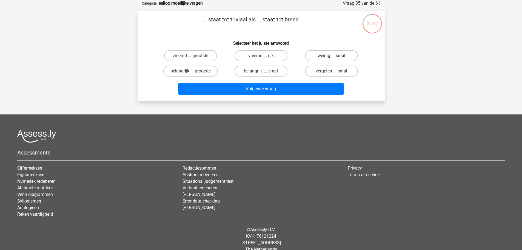
click at [319, 56] on label "weinig ... smal" at bounding box center [331, 55] width 53 height 11
click at [331, 56] on input "weinig ... smal" at bounding box center [333, 58] width 4 height 4
radio input "true"
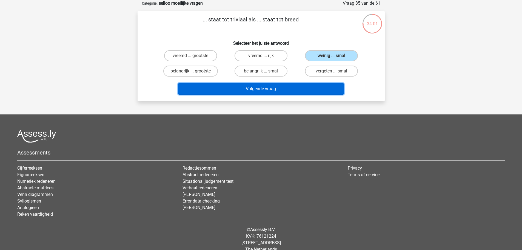
click at [301, 89] on button "Volgende vraag" at bounding box center [261, 89] width 166 height 12
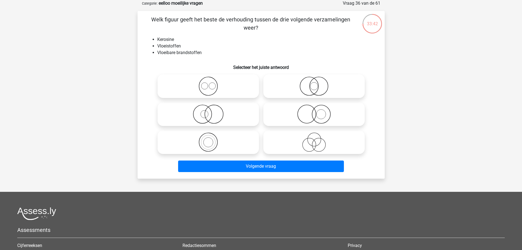
drag, startPoint x: 230, startPoint y: 140, endPoint x: 228, endPoint y: 148, distance: 8.6
click at [229, 140] on icon at bounding box center [208, 141] width 97 height 19
click at [212, 139] on input "radio" at bounding box center [210, 138] width 4 height 4
radio input "true"
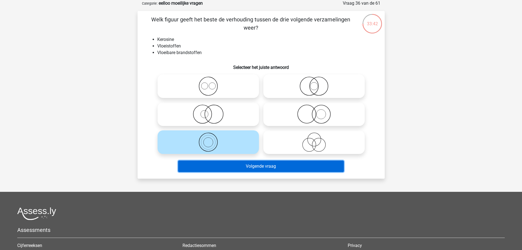
click at [235, 168] on button "Volgende vraag" at bounding box center [261, 166] width 166 height 12
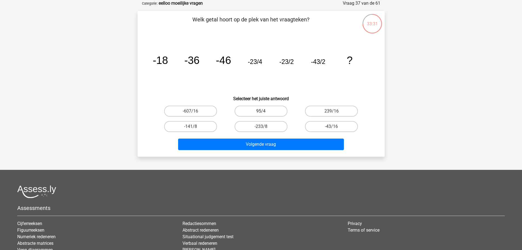
click at [258, 112] on label "95/4" at bounding box center [260, 110] width 53 height 11
click at [261, 112] on input "95/4" at bounding box center [263, 113] width 4 height 4
radio input "true"
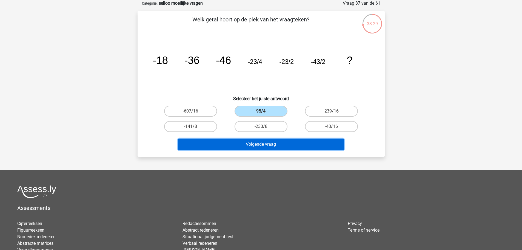
click at [288, 141] on button "Volgende vraag" at bounding box center [261, 144] width 166 height 12
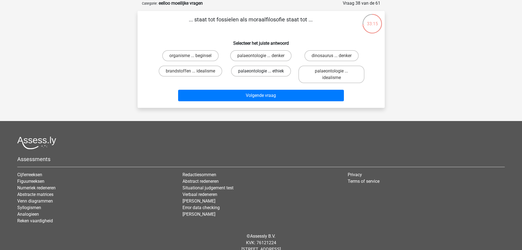
click at [273, 72] on label "palaeontologie ... ethiek" at bounding box center [261, 70] width 60 height 11
click at [264, 72] on input "palaeontologie ... ethiek" at bounding box center [263, 73] width 4 height 4
radio input "true"
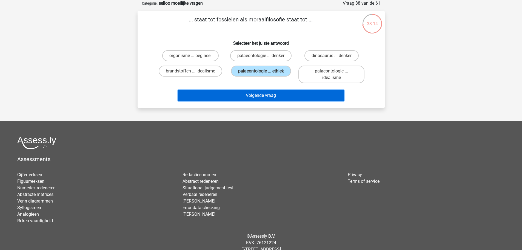
click at [274, 95] on button "Volgende vraag" at bounding box center [261, 96] width 166 height 12
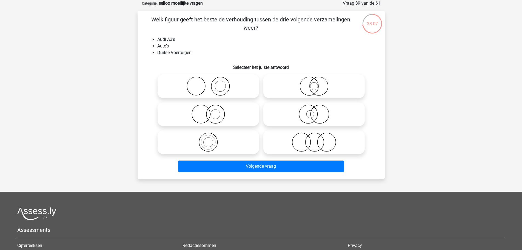
click at [211, 140] on icon at bounding box center [208, 141] width 97 height 19
click at [211, 139] on input "radio" at bounding box center [210, 138] width 4 height 4
radio input "true"
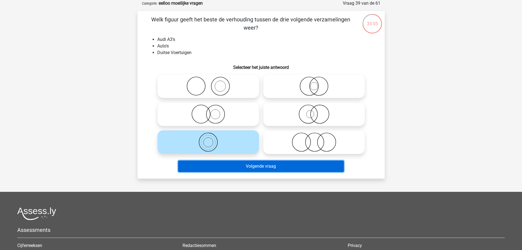
click at [232, 166] on button "Volgende vraag" at bounding box center [261, 166] width 166 height 12
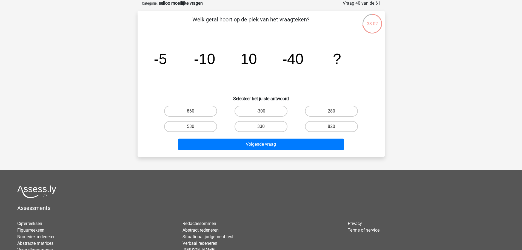
drag, startPoint x: 208, startPoint y: 20, endPoint x: 251, endPoint y: 19, distance: 43.0
click at [251, 19] on p "Welk getal hoort op de plek van het vraagteken?" at bounding box center [250, 23] width 209 height 16
click at [319, 107] on label "280" at bounding box center [331, 110] width 53 height 11
click at [331, 111] on input "280" at bounding box center [333, 113] width 4 height 4
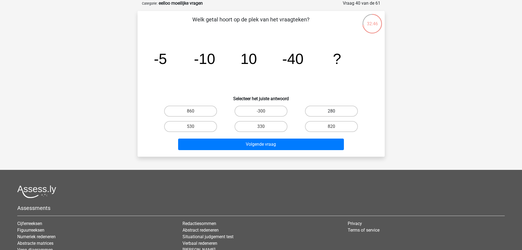
radio input "true"
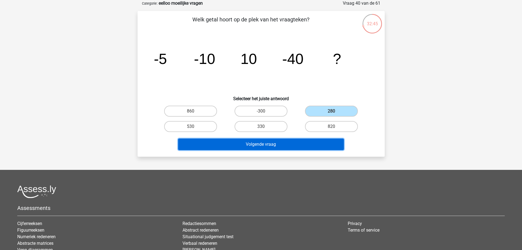
click at [288, 141] on button "Volgende vraag" at bounding box center [261, 144] width 166 height 12
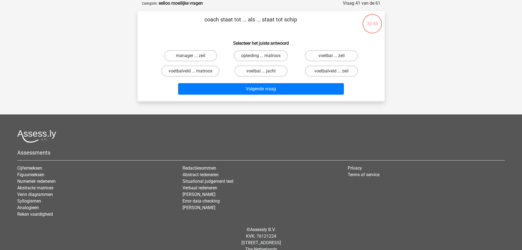
click at [271, 20] on p "coach staat tot ... als ... staat tot schip" at bounding box center [250, 23] width 209 height 16
click at [279, 20] on p "coach staat tot ... als ... staat tot schip" at bounding box center [250, 23] width 209 height 16
click at [205, 71] on label "voetbalveld ... matroos" at bounding box center [190, 70] width 58 height 11
click at [194, 71] on input "voetbalveld ... matroos" at bounding box center [192, 73] width 4 height 4
radio input "true"
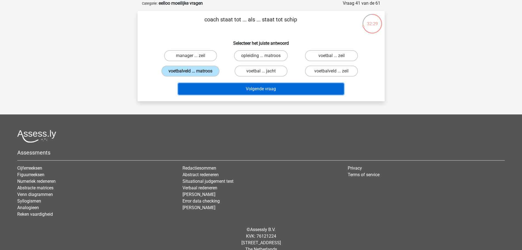
click at [254, 87] on button "Volgende vraag" at bounding box center [261, 89] width 166 height 12
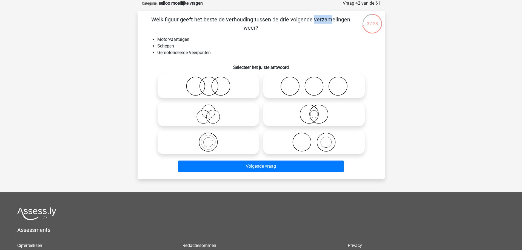
drag, startPoint x: 199, startPoint y: 20, endPoint x: 239, endPoint y: 21, distance: 39.4
click at [236, 21] on p "Welk figuur geeft het beste de verhouding tussen de drie volgende verzamelingen…" at bounding box center [250, 23] width 209 height 16
click at [248, 21] on p "Welk figuur geeft het beste de verhouding tussen de drie volgende verzamelingen…" at bounding box center [250, 23] width 209 height 16
drag, startPoint x: 264, startPoint y: 19, endPoint x: 308, endPoint y: 19, distance: 44.4
click at [302, 19] on p "Welk figuur geeft het beste de verhouding tussen de drie volgende verzamelingen…" at bounding box center [250, 23] width 209 height 16
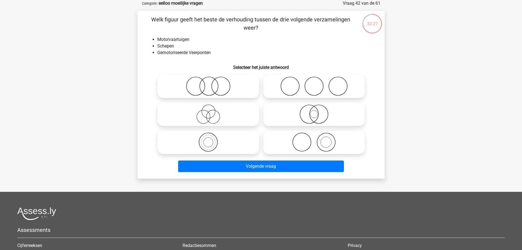
click at [308, 19] on p "Welk figuur geeft het beste de verhouding tussen de drie volgende verzamelingen…" at bounding box center [250, 23] width 209 height 16
drag, startPoint x: 290, startPoint y: 20, endPoint x: 233, endPoint y: 22, distance: 57.3
click at [238, 22] on p "Welk figuur geeft het beste de verhouding tussen de drie volgende verzamelingen…" at bounding box center [250, 23] width 209 height 16
click at [231, 22] on p "Welk figuur geeft het beste de verhouding tussen de drie volgende verzamelingen…" at bounding box center [250, 23] width 209 height 16
drag, startPoint x: 245, startPoint y: 23, endPoint x: 298, endPoint y: 22, distance: 52.9
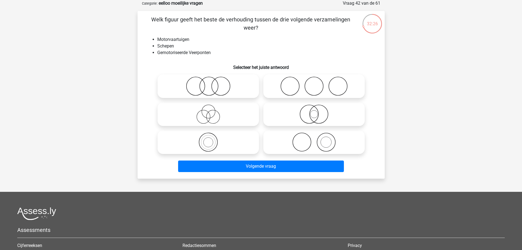
click at [285, 23] on p "Welk figuur geeft het beste de verhouding tussen de drie volgende verzamelingen…" at bounding box center [250, 23] width 209 height 16
click at [298, 22] on p "Welk figuur geeft het beste de verhouding tussen de drie volgende verzamelingen…" at bounding box center [250, 23] width 209 height 16
drag, startPoint x: 306, startPoint y: 19, endPoint x: 329, endPoint y: 19, distance: 23.3
click at [323, 19] on p "Welk figuur geeft het beste de verhouding tussen de drie volgende verzamelingen…" at bounding box center [250, 23] width 209 height 16
click at [329, 19] on p "Welk figuur geeft het beste de verhouding tussen de drie volgende verzamelingen…" at bounding box center [250, 23] width 209 height 16
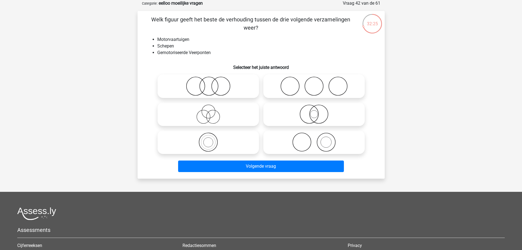
drag, startPoint x: 304, startPoint y: 19, endPoint x: 277, endPoint y: 22, distance: 27.9
click at [278, 22] on p "Welk figuur geeft het beste de verhouding tussen de drie volgende verzamelingen…" at bounding box center [250, 23] width 209 height 16
click at [277, 22] on p "Welk figuur geeft het beste de verhouding tussen de drie volgende verzamelingen…" at bounding box center [250, 23] width 209 height 16
click at [168, 47] on li "Schepen" at bounding box center [266, 46] width 219 height 7
drag, startPoint x: 175, startPoint y: 52, endPoint x: 197, endPoint y: 52, distance: 22.5
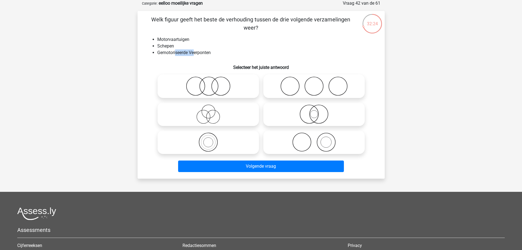
click at [196, 52] on li "Gemotoriseerde Veerponten" at bounding box center [266, 52] width 219 height 7
click at [197, 52] on li "Gemotoriseerde Veerponten" at bounding box center [266, 52] width 219 height 7
click at [223, 114] on icon at bounding box center [208, 113] width 97 height 19
click at [212, 111] on input "radio" at bounding box center [210, 110] width 4 height 4
radio input "true"
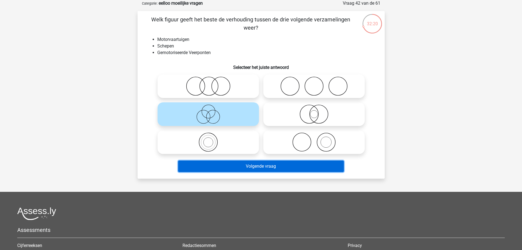
click at [261, 164] on button "Volgende vraag" at bounding box center [261, 166] width 166 height 12
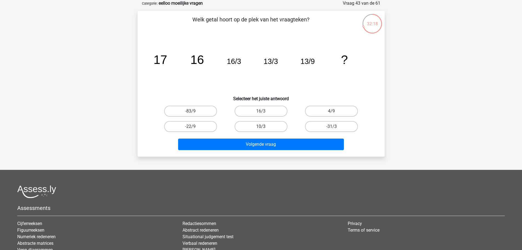
click at [268, 122] on label "10/3" at bounding box center [260, 126] width 53 height 11
click at [264, 126] on input "10/3" at bounding box center [263, 128] width 4 height 4
radio input "true"
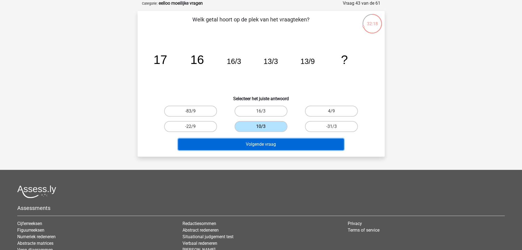
click at [271, 144] on button "Volgende vraag" at bounding box center [261, 144] width 166 height 12
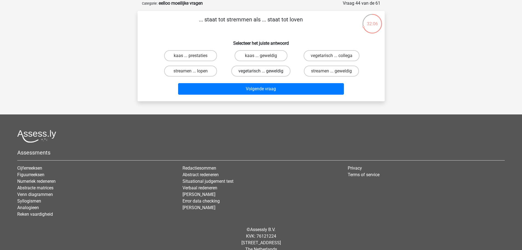
click at [272, 72] on label "vegetarisch ... geweldig" at bounding box center [260, 70] width 59 height 11
click at [264, 72] on input "vegetarisch ... geweldig" at bounding box center [263, 73] width 4 height 4
radio input "true"
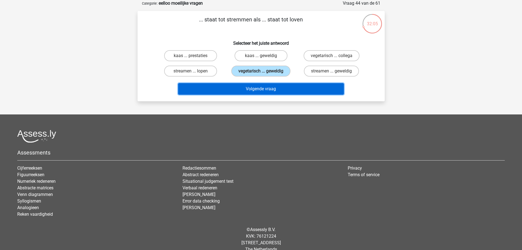
click at [272, 89] on button "Volgende vraag" at bounding box center [261, 89] width 166 height 12
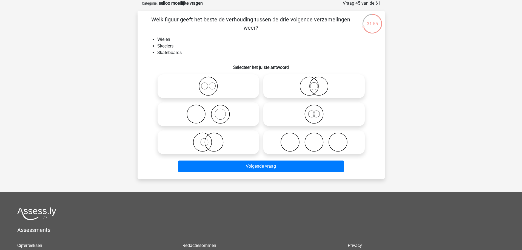
click at [314, 108] on input "radio" at bounding box center [316, 110] width 4 height 4
radio input "true"
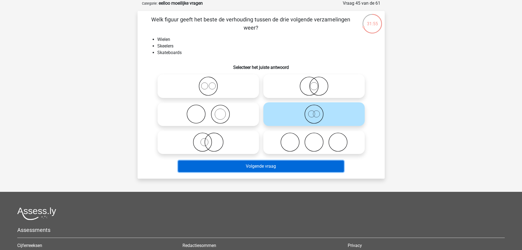
click at [284, 167] on button "Volgende vraag" at bounding box center [261, 166] width 166 height 12
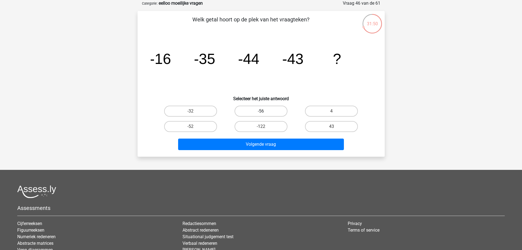
click at [268, 112] on label "-56" at bounding box center [260, 110] width 53 height 11
click at [264, 112] on input "-56" at bounding box center [263, 113] width 4 height 4
radio input "true"
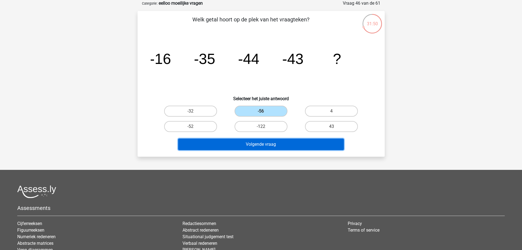
click at [274, 142] on button "Volgende vraag" at bounding box center [261, 144] width 166 height 12
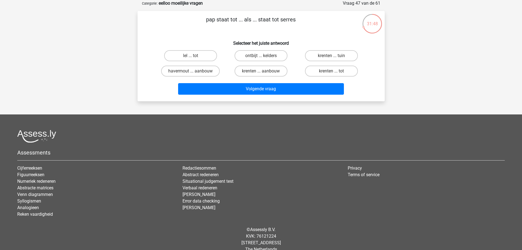
drag, startPoint x: 248, startPoint y: 19, endPoint x: 274, endPoint y: 20, distance: 26.3
click at [270, 20] on p "pap staat tot ... als ... staat tot serres" at bounding box center [250, 23] width 209 height 16
drag, startPoint x: 276, startPoint y: 20, endPoint x: 283, endPoint y: 19, distance: 7.1
click at [276, 20] on p "pap staat tot ... als ... staat tot serres" at bounding box center [250, 23] width 209 height 16
drag, startPoint x: 283, startPoint y: 19, endPoint x: 292, endPoint y: 19, distance: 8.5
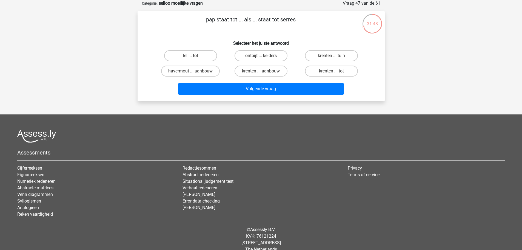
click at [292, 19] on p "pap staat tot ... als ... staat tot serres" at bounding box center [250, 23] width 209 height 16
click at [270, 56] on label "ontbijt ... kelders" at bounding box center [260, 55] width 53 height 11
click at [264, 56] on input "ontbijt ... kelders" at bounding box center [263, 58] width 4 height 4
radio input "true"
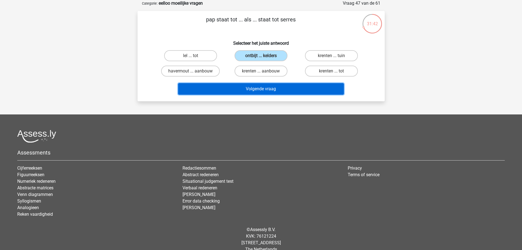
click at [276, 88] on button "Volgende vraag" at bounding box center [261, 89] width 166 height 12
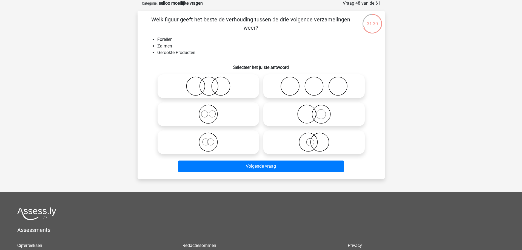
click at [223, 88] on icon at bounding box center [208, 85] width 97 height 19
click at [212, 83] on input "radio" at bounding box center [210, 82] width 4 height 4
radio input "true"
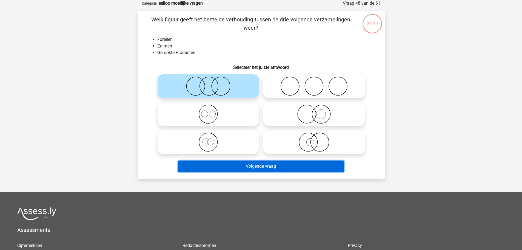
click at [248, 165] on button "Volgende vraag" at bounding box center [261, 166] width 166 height 12
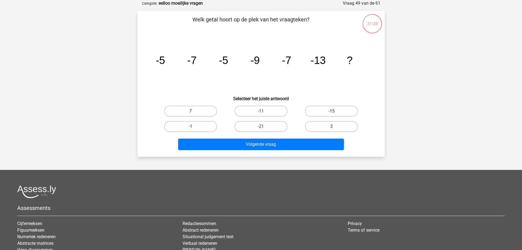
drag, startPoint x: 232, startPoint y: 19, endPoint x: 282, endPoint y: 21, distance: 50.2
click at [280, 21] on p "Welk getal hoort op de plek van het vraagteken?" at bounding box center [250, 23] width 209 height 16
click at [286, 21] on p "Welk getal hoort op de plek van het vraagteken?" at bounding box center [250, 23] width 209 height 16
click at [273, 113] on label "-11" at bounding box center [260, 110] width 53 height 11
click at [264, 113] on input "-11" at bounding box center [263, 113] width 4 height 4
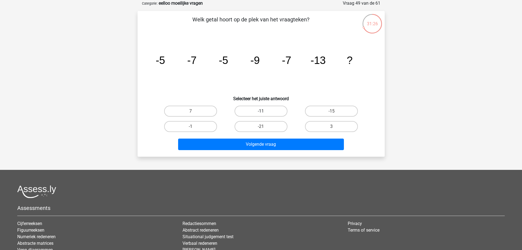
radio input "true"
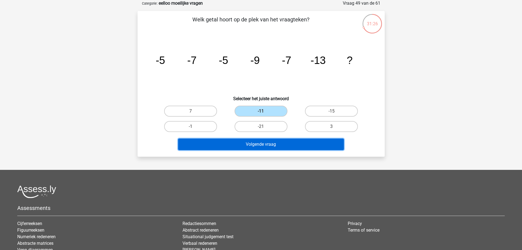
click at [275, 144] on button "Volgende vraag" at bounding box center [261, 144] width 166 height 12
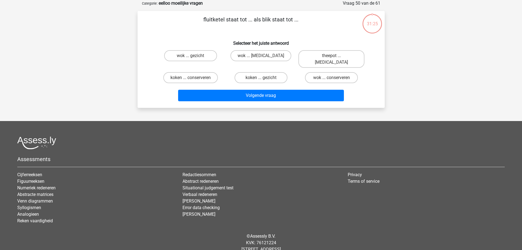
drag, startPoint x: 240, startPoint y: 19, endPoint x: 289, endPoint y: 21, distance: 49.1
click at [288, 21] on p "fluitketel staat tot ... als blik staat tot ..." at bounding box center [250, 23] width 209 height 16
click at [289, 21] on p "fluitketel staat tot ... als blik staat tot ..." at bounding box center [250, 23] width 209 height 16
click at [271, 72] on label "koken ... gezicht" at bounding box center [260, 77] width 53 height 11
click at [264, 78] on input "koken ... gezicht" at bounding box center [263, 80] width 4 height 4
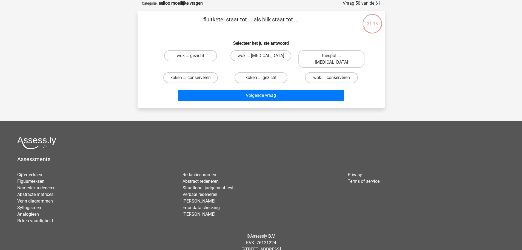
radio input "true"
click at [272, 85] on div "Volgende vraag" at bounding box center [261, 94] width 230 height 18
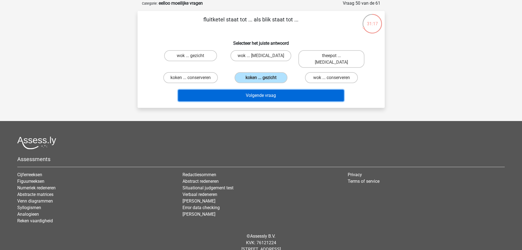
click at [274, 90] on button "Volgende vraag" at bounding box center [261, 96] width 166 height 12
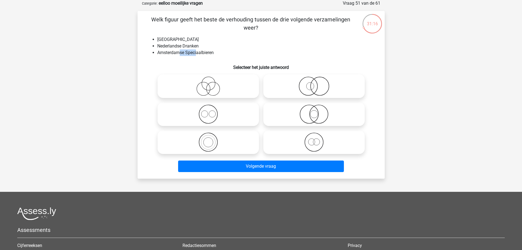
drag, startPoint x: 185, startPoint y: 53, endPoint x: 205, endPoint y: 53, distance: 19.4
click at [204, 53] on li "Amsterdamse Speciaalbieren" at bounding box center [266, 52] width 219 height 7
click at [206, 53] on li "Amsterdamse Speciaalbieren" at bounding box center [266, 52] width 219 height 7
click at [217, 135] on icon at bounding box center [208, 141] width 97 height 19
click at [212, 136] on input "radio" at bounding box center [210, 138] width 4 height 4
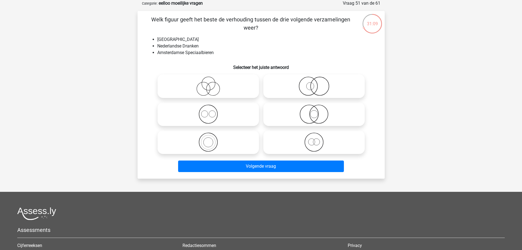
radio input "true"
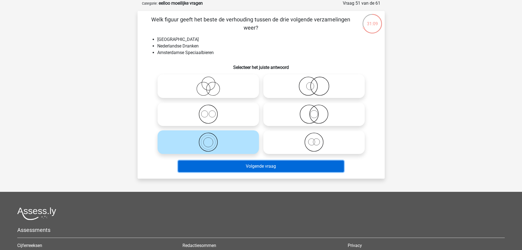
click at [244, 164] on button "Volgende vraag" at bounding box center [261, 166] width 166 height 12
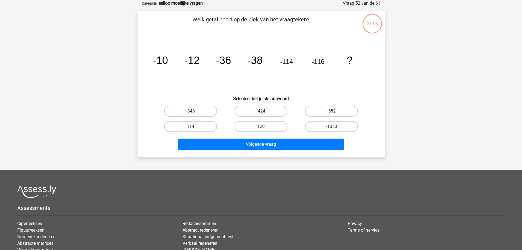
drag, startPoint x: 222, startPoint y: 19, endPoint x: 274, endPoint y: 19, distance: 51.2
click at [271, 19] on p "Welk getal hoort op de plek van het vraagteken?" at bounding box center [250, 23] width 209 height 16
click at [274, 19] on p "Welk getal hoort op de plek van het vraagteken?" at bounding box center [250, 23] width 209 height 16
click at [190, 59] on g "-10 -12 -36 -38 -114 -116 ?" at bounding box center [253, 60] width 200 height 12
drag, startPoint x: 206, startPoint y: 59, endPoint x: 224, endPoint y: 59, distance: 17.3
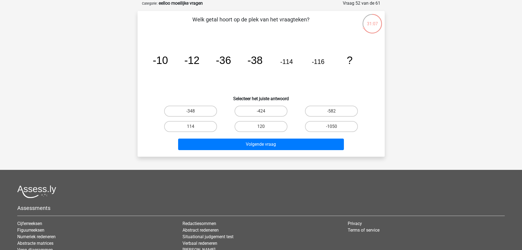
click at [207, 59] on icon "image/svg+xml -10 -12 -36 -38 -114 -116 ?" at bounding box center [261, 63] width 221 height 55
drag, startPoint x: 224, startPoint y: 59, endPoint x: 260, endPoint y: 61, distance: 36.8
click at [239, 60] on icon "image/svg+xml -10 -12 -36 -38 -114 -116 ?" at bounding box center [261, 63] width 221 height 55
drag, startPoint x: 260, startPoint y: 61, endPoint x: 264, endPoint y: 61, distance: 3.3
click at [262, 61] on icon "image/svg+xml -10 -12 -36 -38 -114 -116 ?" at bounding box center [261, 63] width 221 height 55
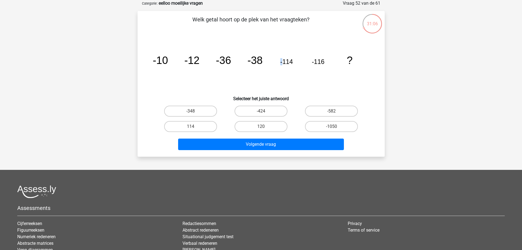
click at [285, 63] on icon "image/svg+xml -10 -12 -36 -38 -114 -116 ?" at bounding box center [261, 63] width 221 height 55
click at [168, 63] on tspan "-114" at bounding box center [160, 60] width 15 height 12
drag, startPoint x: 241, startPoint y: 61, endPoint x: 267, endPoint y: 61, distance: 26.6
click at [261, 61] on icon "image/svg+xml -10 -12 -36 -38 -114 -116 ?" at bounding box center [261, 63] width 221 height 55
click at [267, 61] on icon "image/svg+xml -10 -12 -36 -38 -114 -116 ?" at bounding box center [261, 63] width 221 height 55
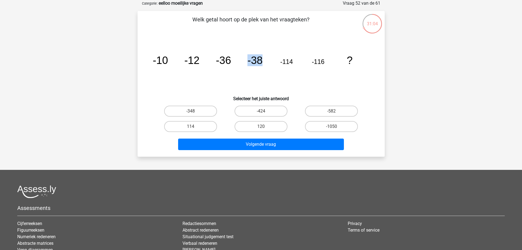
click at [239, 64] on icon "image/svg+xml -10 -12 -36 -38 -114 -116 ?" at bounding box center [261, 63] width 221 height 55
drag, startPoint x: 259, startPoint y: 63, endPoint x: 263, endPoint y: 63, distance: 3.6
click at [262, 63] on icon "image/svg+xml -10 -12 -36 -38 -114 -116 ?" at bounding box center [261, 63] width 221 height 55
click at [263, 63] on icon "image/svg+xml -10 -12 -36 -38 -114 -116 ?" at bounding box center [261, 63] width 221 height 55
click at [197, 108] on label "-348" at bounding box center [190, 110] width 53 height 11
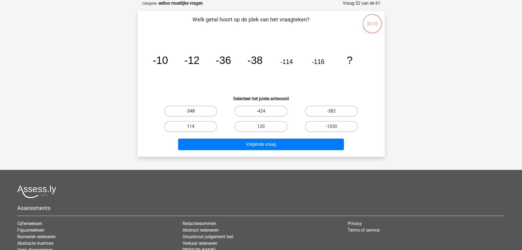
click at [194, 111] on input "-348" at bounding box center [192, 113] width 4 height 4
radio input "true"
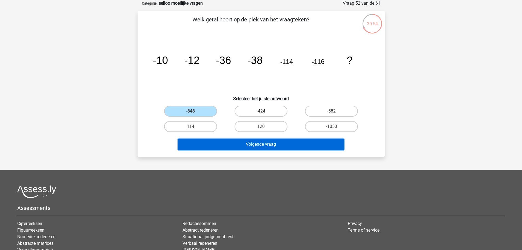
click at [237, 144] on button "Volgende vraag" at bounding box center [261, 144] width 166 height 12
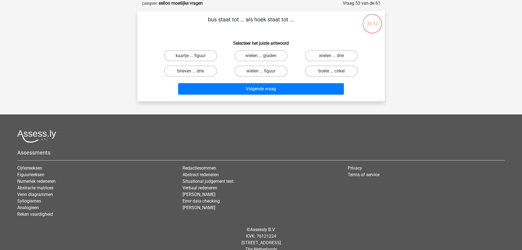
drag, startPoint x: 241, startPoint y: 21, endPoint x: 264, endPoint y: 23, distance: 22.3
click at [260, 23] on p "bus staat tot ... als hoek staat tot ..." at bounding box center [250, 23] width 209 height 16
click at [267, 24] on p "bus staat tot ... als hoek staat tot ..." at bounding box center [250, 23] width 209 height 16
click at [268, 71] on label "wielen ... figuur" at bounding box center [260, 70] width 53 height 11
click at [264, 71] on input "wielen ... figuur" at bounding box center [263, 73] width 4 height 4
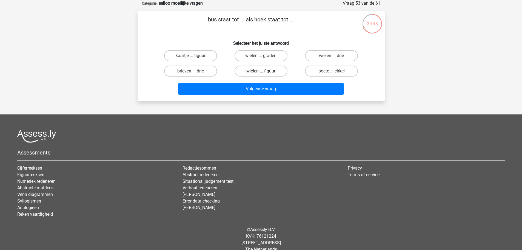
radio input "true"
click at [269, 55] on label "wielen ... graden" at bounding box center [260, 55] width 53 height 11
click at [264, 56] on input "wielen ... graden" at bounding box center [263, 58] width 4 height 4
radio input "true"
click at [276, 70] on label "wielen ... figuur" at bounding box center [260, 70] width 53 height 11
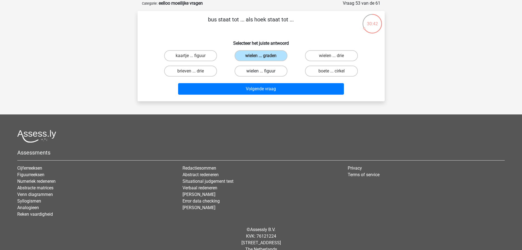
click at [264, 71] on input "wielen ... figuur" at bounding box center [263, 73] width 4 height 4
radio input "true"
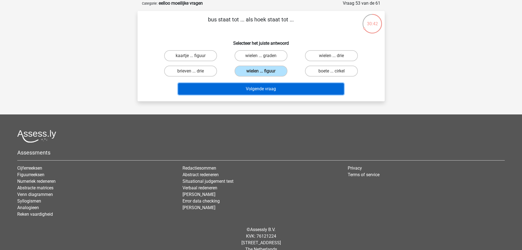
click at [278, 90] on button "Volgende vraag" at bounding box center [261, 89] width 166 height 12
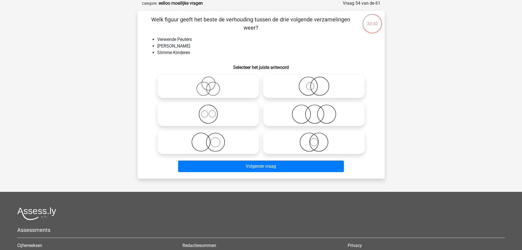
drag, startPoint x: 252, startPoint y: 21, endPoint x: 306, endPoint y: 21, distance: 53.7
click at [282, 21] on p "Welk figuur geeft het beste de verhouding tussen de drie volgende verzamelingen…" at bounding box center [250, 23] width 209 height 16
click at [307, 21] on p "Welk figuur geeft het beste de verhouding tussen de drie volgende verzamelingen…" at bounding box center [250, 23] width 209 height 16
click at [301, 116] on icon at bounding box center [313, 113] width 97 height 19
click at [314, 111] on input "radio" at bounding box center [316, 110] width 4 height 4
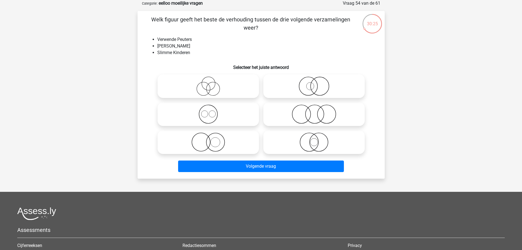
radio input "true"
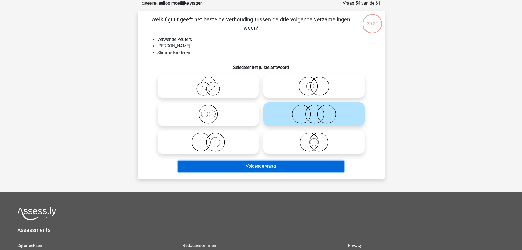
click at [302, 163] on button "Volgende vraag" at bounding box center [261, 166] width 166 height 12
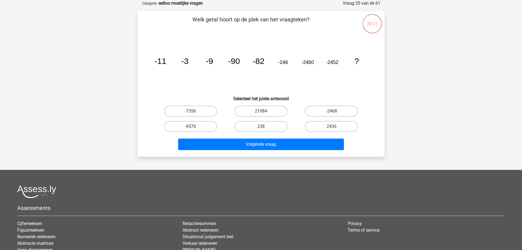
drag, startPoint x: 188, startPoint y: 59, endPoint x: 262, endPoint y: 59, distance: 74.5
click at [262, 59] on g "-11 -3 -9 -90 -82 -246 -2460 -2452 ?" at bounding box center [256, 60] width 204 height 9
click at [271, 59] on icon "image/svg+xml -11 -3 -9 -90 -82 -246 -2460 -2452 ?" at bounding box center [261, 63] width 221 height 55
click at [320, 110] on label "-2468" at bounding box center [331, 110] width 53 height 11
click at [331, 111] on input "-2468" at bounding box center [333, 113] width 4 height 4
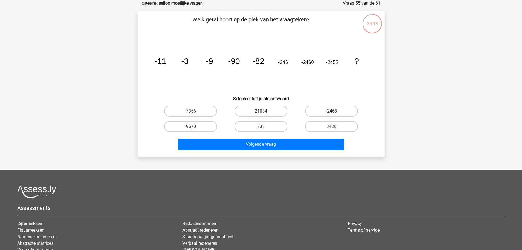
radio input "true"
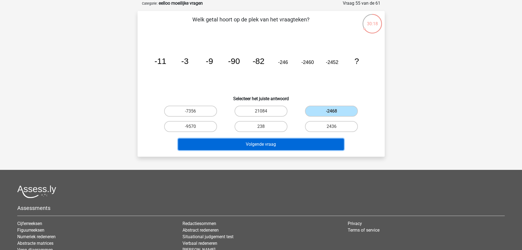
click at [293, 146] on button "Volgende vraag" at bounding box center [261, 144] width 166 height 12
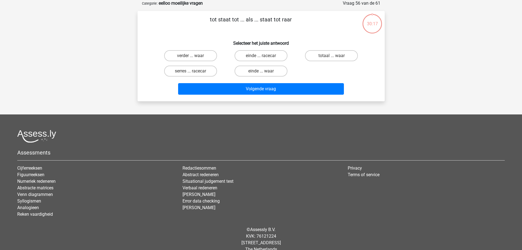
drag, startPoint x: 240, startPoint y: 18, endPoint x: 279, endPoint y: 20, distance: 39.8
click at [279, 20] on p "tot staat tot ... als ... staat tot raar" at bounding box center [250, 23] width 209 height 16
click at [284, 20] on p "tot staat tot ... als ... staat tot raar" at bounding box center [250, 23] width 209 height 16
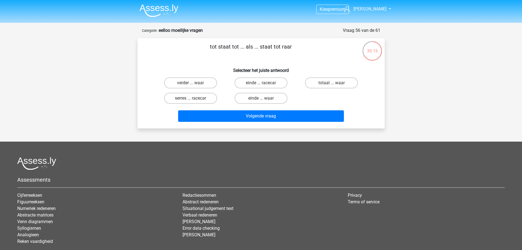
scroll to position [0, 0]
click at [276, 98] on label "einde ... waar" at bounding box center [260, 98] width 53 height 11
click at [264, 98] on input "einde ... waar" at bounding box center [263, 100] width 4 height 4
radio input "true"
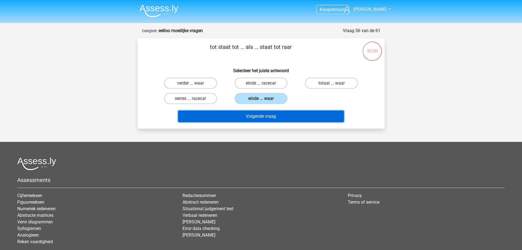
click at [285, 114] on button "Volgende vraag" at bounding box center [261, 116] width 166 height 12
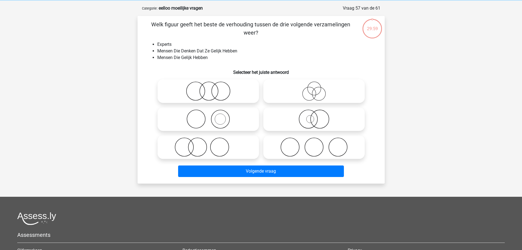
scroll to position [27, 0]
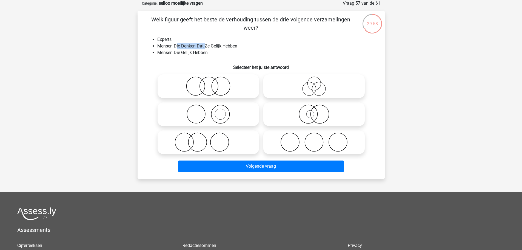
drag, startPoint x: 176, startPoint y: 46, endPoint x: 222, endPoint y: 46, distance: 46.0
click at [219, 46] on li "Mensen Die Denken Dat Ze Gelijk Hebben" at bounding box center [266, 46] width 219 height 7
click at [224, 46] on li "Mensen Die Denken Dat Ze Gelijk Hebben" at bounding box center [266, 46] width 219 height 7
click at [318, 89] on icon at bounding box center [313, 85] width 97 height 19
click at [317, 83] on input "radio" at bounding box center [316, 82] width 4 height 4
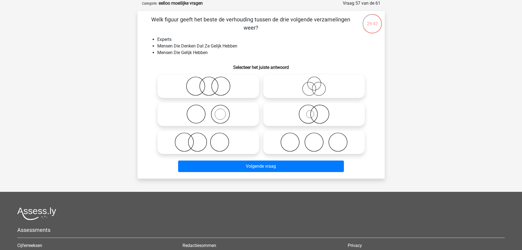
radio input "true"
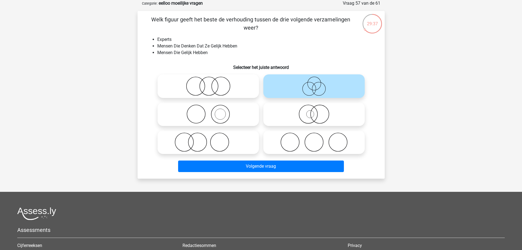
click at [228, 88] on icon at bounding box center [208, 85] width 97 height 19
click at [212, 83] on input "radio" at bounding box center [210, 82] width 4 height 4
radio input "true"
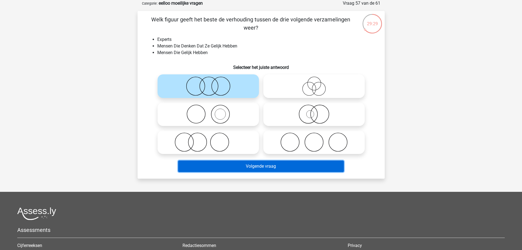
click at [253, 166] on button "Volgende vraag" at bounding box center [261, 166] width 166 height 12
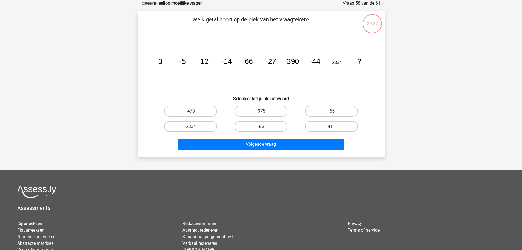
click at [316, 108] on label "-65" at bounding box center [331, 110] width 53 height 11
click at [331, 111] on input "-65" at bounding box center [333, 113] width 4 height 4
radio input "true"
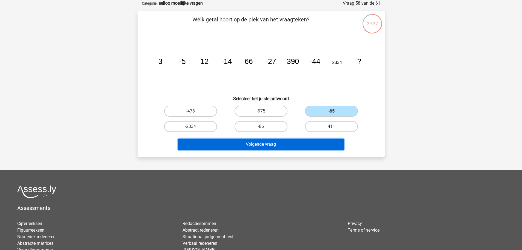
click at [309, 144] on button "Volgende vraag" at bounding box center [261, 144] width 166 height 12
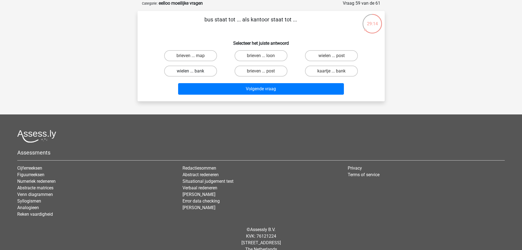
click at [205, 73] on label "wielen ... bank" at bounding box center [190, 70] width 53 height 11
click at [194, 73] on input "wielen ... bank" at bounding box center [192, 73] width 4 height 4
radio input "true"
click at [202, 56] on label "brieven ... map" at bounding box center [190, 55] width 53 height 11
click at [194, 56] on input "brieven ... map" at bounding box center [192, 58] width 4 height 4
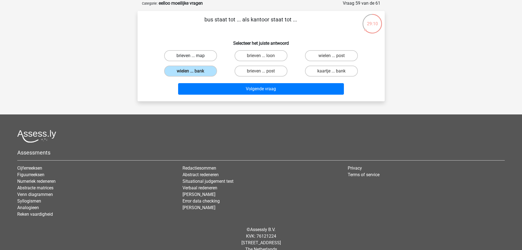
radio input "true"
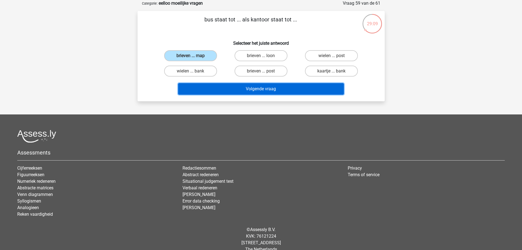
click at [247, 88] on button "Volgende vraag" at bounding box center [261, 89] width 166 height 12
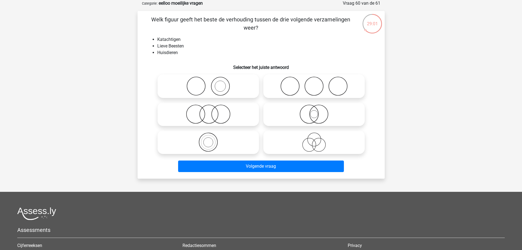
click at [225, 114] on icon at bounding box center [208, 113] width 97 height 19
click at [212, 111] on input "radio" at bounding box center [210, 110] width 4 height 4
radio input "true"
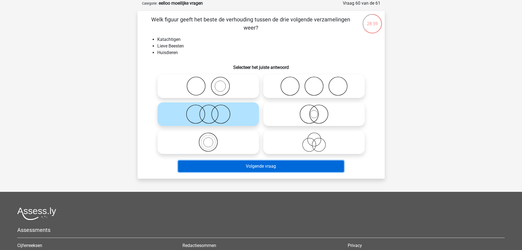
click at [244, 167] on button "Volgende vraag" at bounding box center [261, 166] width 166 height 12
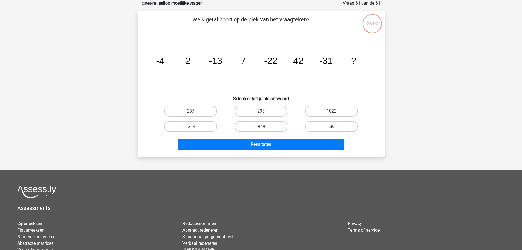
drag, startPoint x: 237, startPoint y: 21, endPoint x: 264, endPoint y: 21, distance: 26.6
click at [256, 21] on p "Welk getal hoort op de plek van het vraagteken?" at bounding box center [250, 23] width 209 height 16
click at [264, 21] on p "Welk getal hoort op de plek van het vraagteken?" at bounding box center [250, 23] width 209 height 16
click at [271, 113] on label "298" at bounding box center [260, 110] width 53 height 11
click at [264, 113] on input "298" at bounding box center [263, 113] width 4 height 4
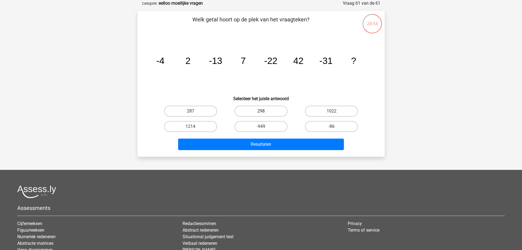
radio input "true"
click at [330, 128] on label "-86" at bounding box center [331, 126] width 53 height 11
click at [331, 128] on input "-86" at bounding box center [333, 128] width 4 height 4
radio input "true"
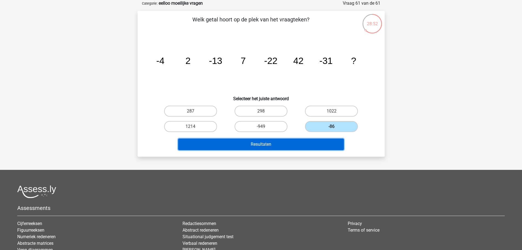
click at [316, 143] on button "Resultaten" at bounding box center [261, 144] width 166 height 12
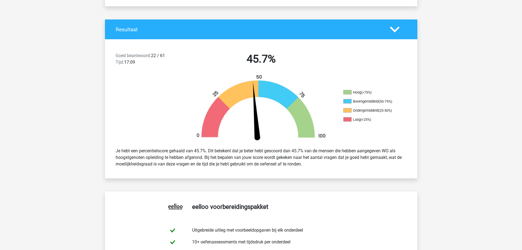
scroll to position [110, 0]
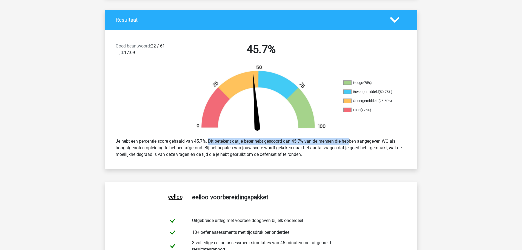
drag, startPoint x: 207, startPoint y: 143, endPoint x: 335, endPoint y: 142, distance: 128.2
click at [334, 142] on div "Je hebt een percentielscore gehaald van 45.7%. Dit betekent dat je beter hebt g…" at bounding box center [260, 148] width 299 height 24
click at [336, 142] on div "Je hebt een percentielscore gehaald van 45.7%. Dit betekent dat je beter hebt g…" at bounding box center [260, 148] width 299 height 24
drag, startPoint x: 353, startPoint y: 143, endPoint x: 370, endPoint y: 143, distance: 17.0
click at [361, 143] on div "Je hebt een percentielscore gehaald van 45.7%. Dit betekent dat je beter hebt g…" at bounding box center [260, 148] width 299 height 24
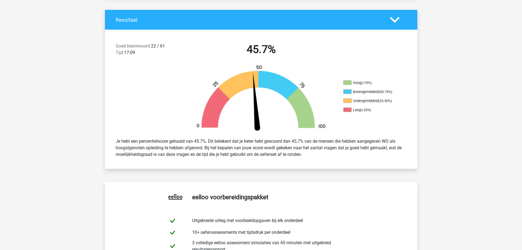
click at [370, 143] on div "Je hebt een percentielscore gehaald van 45.7%. Dit betekent dat je beter hebt g…" at bounding box center [260, 148] width 299 height 24
drag, startPoint x: 168, startPoint y: 150, endPoint x: 305, endPoint y: 150, distance: 136.7
click at [294, 150] on div "Je hebt een percentielscore gehaald van 45.7%. Dit betekent dat je beter hebt g…" at bounding box center [260, 148] width 299 height 24
click at [305, 150] on div "Je hebt een percentielscore gehaald van 45.7%. Dit betekent dat je beter hebt g…" at bounding box center [260, 148] width 299 height 24
drag, startPoint x: 177, startPoint y: 153, endPoint x: 268, endPoint y: 153, distance: 90.7
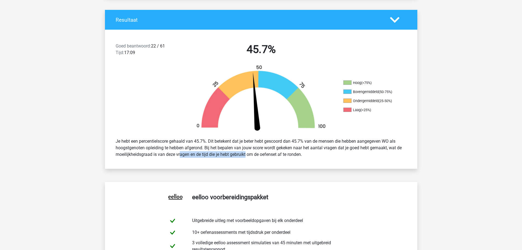
click at [249, 153] on div "Je hebt een percentielscore gehaald van 45.7%. Dit betekent dat je beter hebt g…" at bounding box center [260, 148] width 299 height 24
click at [270, 154] on div "Je hebt een percentielscore gehaald van 45.7%. Dit betekent dat je beter hebt g…" at bounding box center [260, 148] width 299 height 24
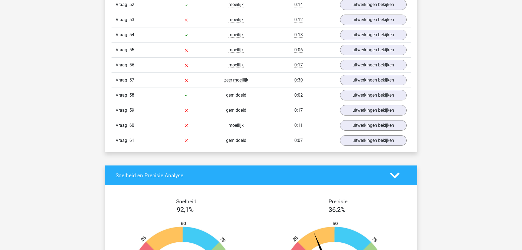
scroll to position [1561, 0]
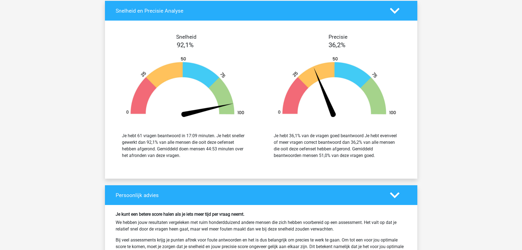
drag, startPoint x: 339, startPoint y: 142, endPoint x: 374, endPoint y: 142, distance: 35.3
click at [364, 142] on div "Je hebt 36,1% van de vragen goed beantwoord Je hebt evenveel of meer vragen cor…" at bounding box center [337, 145] width 127 height 26
click at [381, 141] on div "Je hebt 36,1% van de vragen goed beantwoord Je hebt evenveel of meer vragen cor…" at bounding box center [337, 145] width 127 height 26
click at [388, 141] on div "Je hebt 36,1% van de vragen goed beantwoord Je hebt evenveel of meer vragen cor…" at bounding box center [337, 145] width 127 height 26
click at [389, 141] on div "Je hebt 36,1% van de vragen goed beantwoord Je hebt evenveel of meer vragen cor…" at bounding box center [337, 145] width 127 height 26
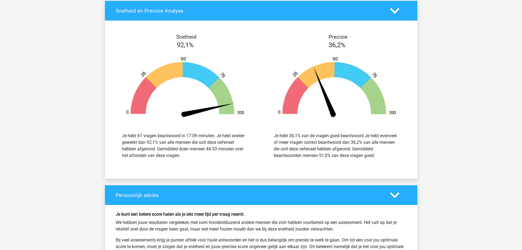
drag, startPoint x: 343, startPoint y: 144, endPoint x: 315, endPoint y: 143, distance: 28.5
click at [318, 144] on div "Je hebt 36,1% van de vragen goed beantwoord Je hebt evenveel of meer vragen cor…" at bounding box center [337, 145] width 127 height 26
click at [314, 143] on div "Je hebt 36,1% van de vragen goed beantwoord Je hebt evenveel of meer vragen cor…" at bounding box center [337, 145] width 127 height 26
drag, startPoint x: 351, startPoint y: 143, endPoint x: 387, endPoint y: 143, distance: 35.6
click at [376, 143] on div "Je hebt 36,1% van de vragen goed beantwoord Je hebt evenveel of meer vragen cor…" at bounding box center [337, 145] width 127 height 26
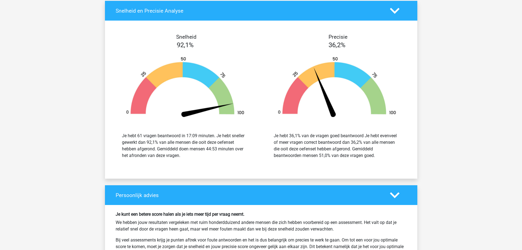
click at [387, 143] on div "Je hebt 36,1% van de vragen goed beantwoord Je hebt evenveel of meer vragen cor…" at bounding box center [337, 145] width 127 height 26
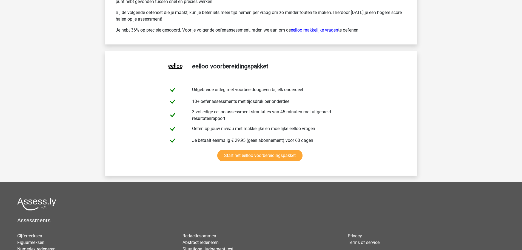
scroll to position [1890, 0]
